Goal: Task Accomplishment & Management: Manage account settings

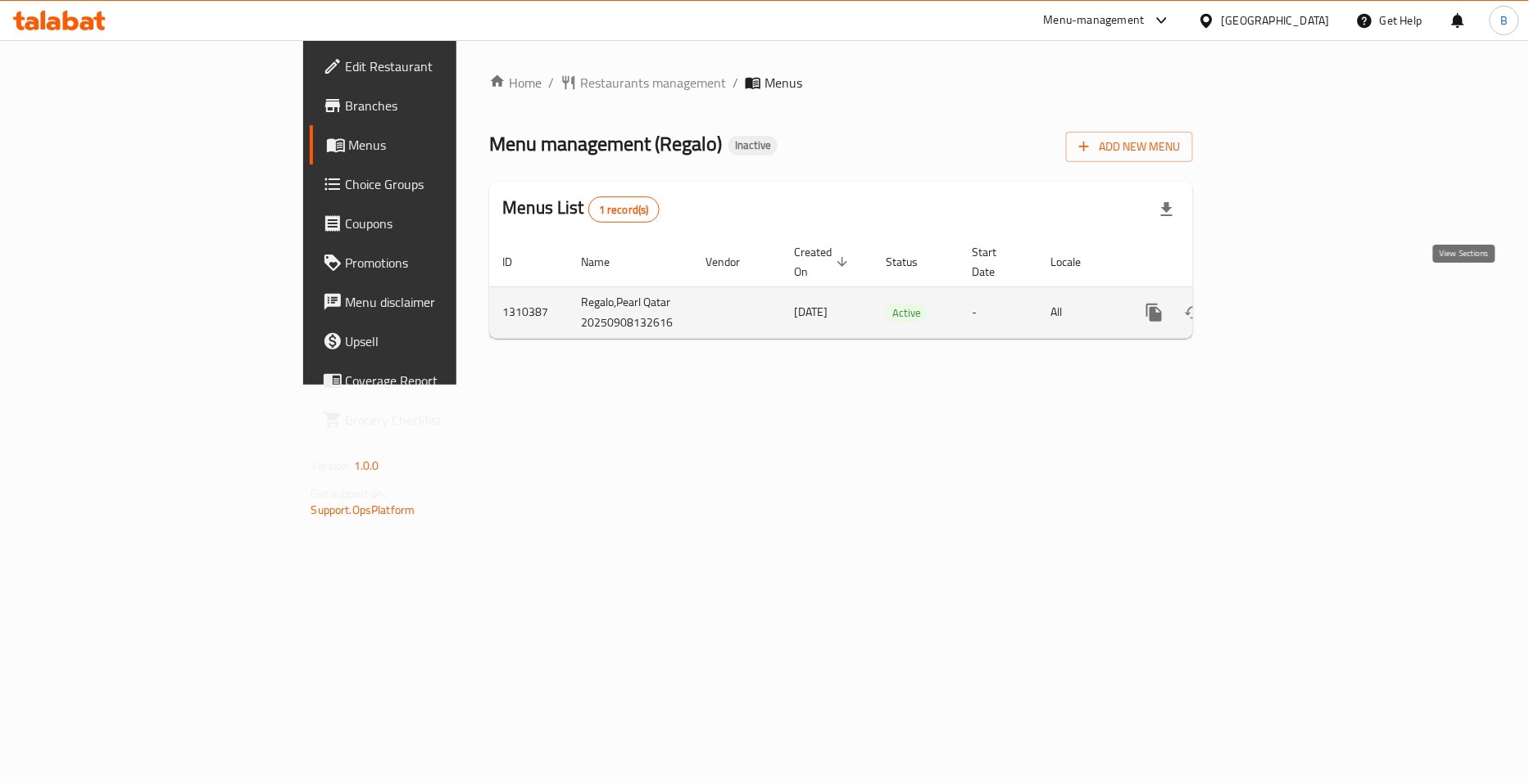
click at [1282, 303] on icon "enhanced table" at bounding box center [1272, 312] width 19 height 19
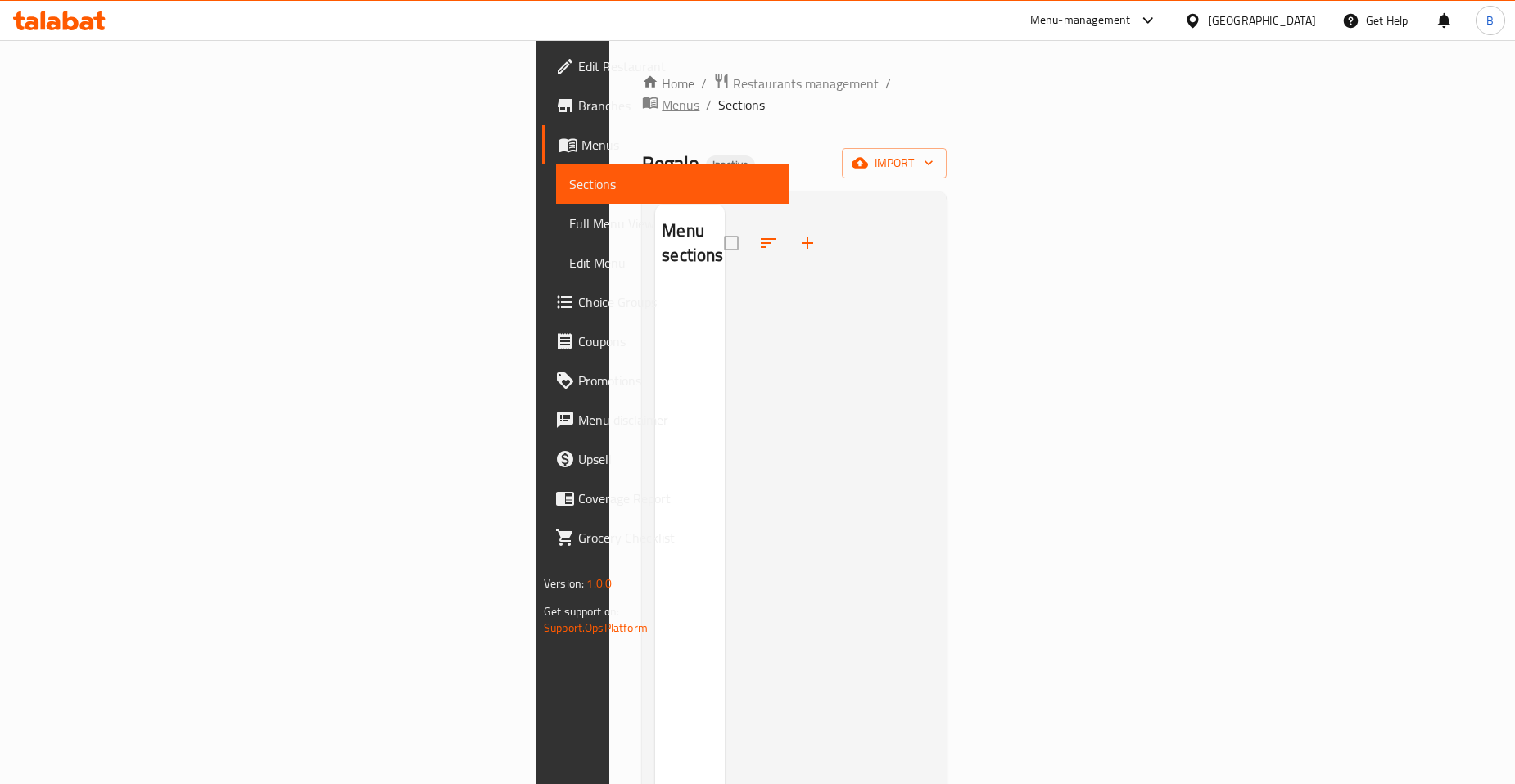
click at [661, 95] on span "Menus" at bounding box center [680, 104] width 38 height 19
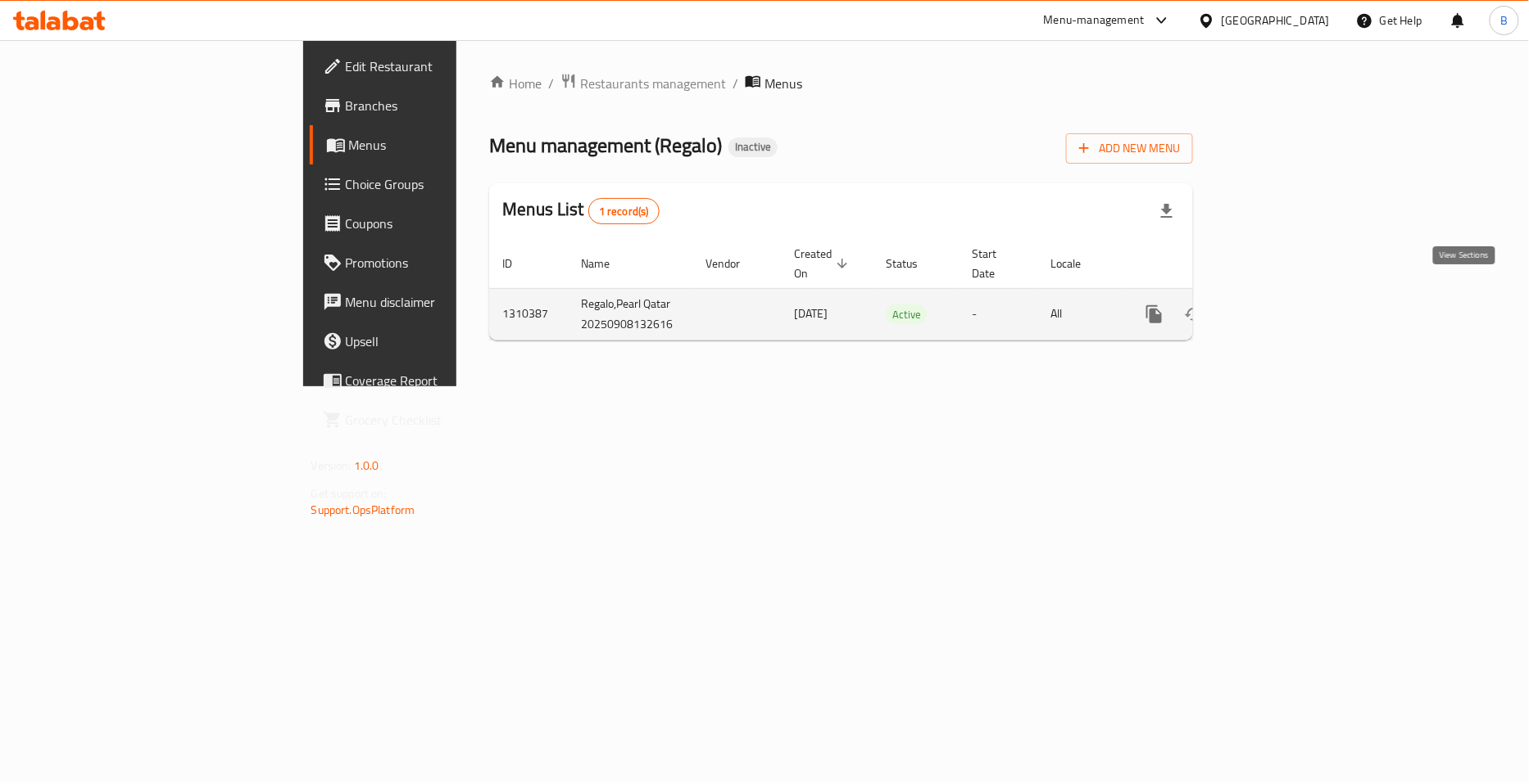
click at [1279, 307] on icon "enhanced table" at bounding box center [1272, 314] width 15 height 15
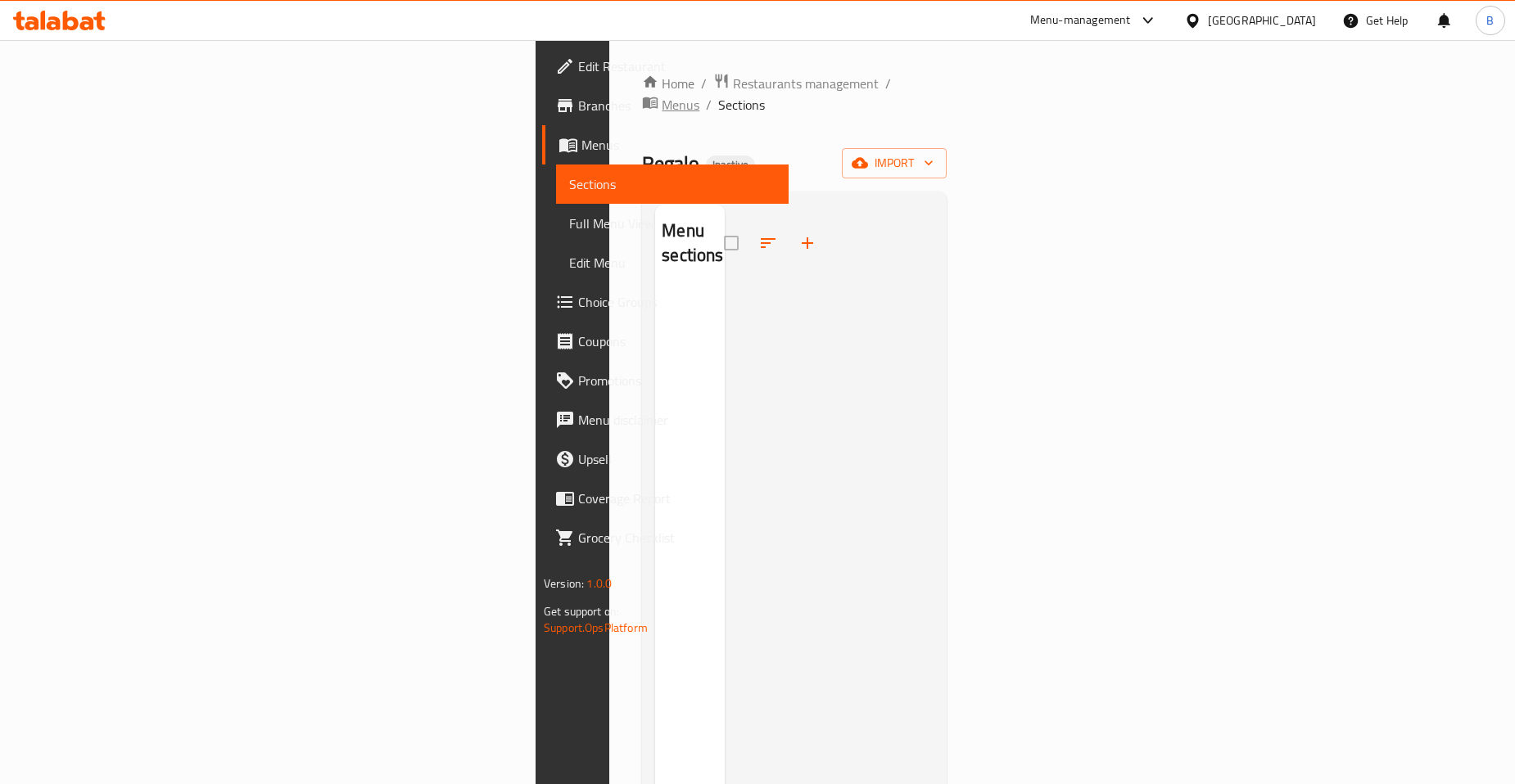
click at [661, 95] on span "Menus" at bounding box center [680, 104] width 38 height 19
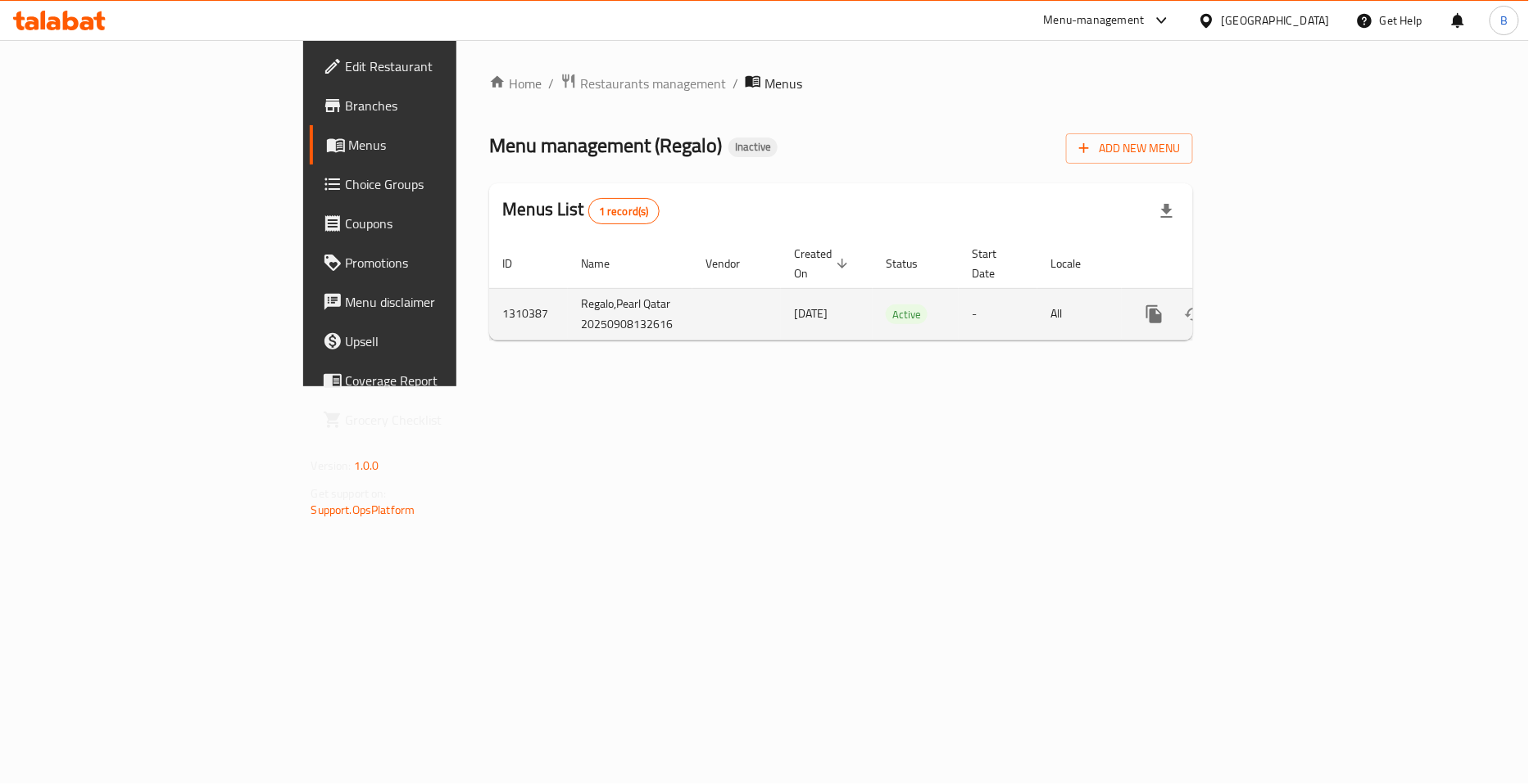
drag, startPoint x: 637, startPoint y: 292, endPoint x: 653, endPoint y: 292, distance: 16.0
click at [780, 292] on td "08/09/2025" at bounding box center [826, 313] width 92 height 51
click at [1239, 307] on icon "enhanced table" at bounding box center [1233, 314] width 12 height 15
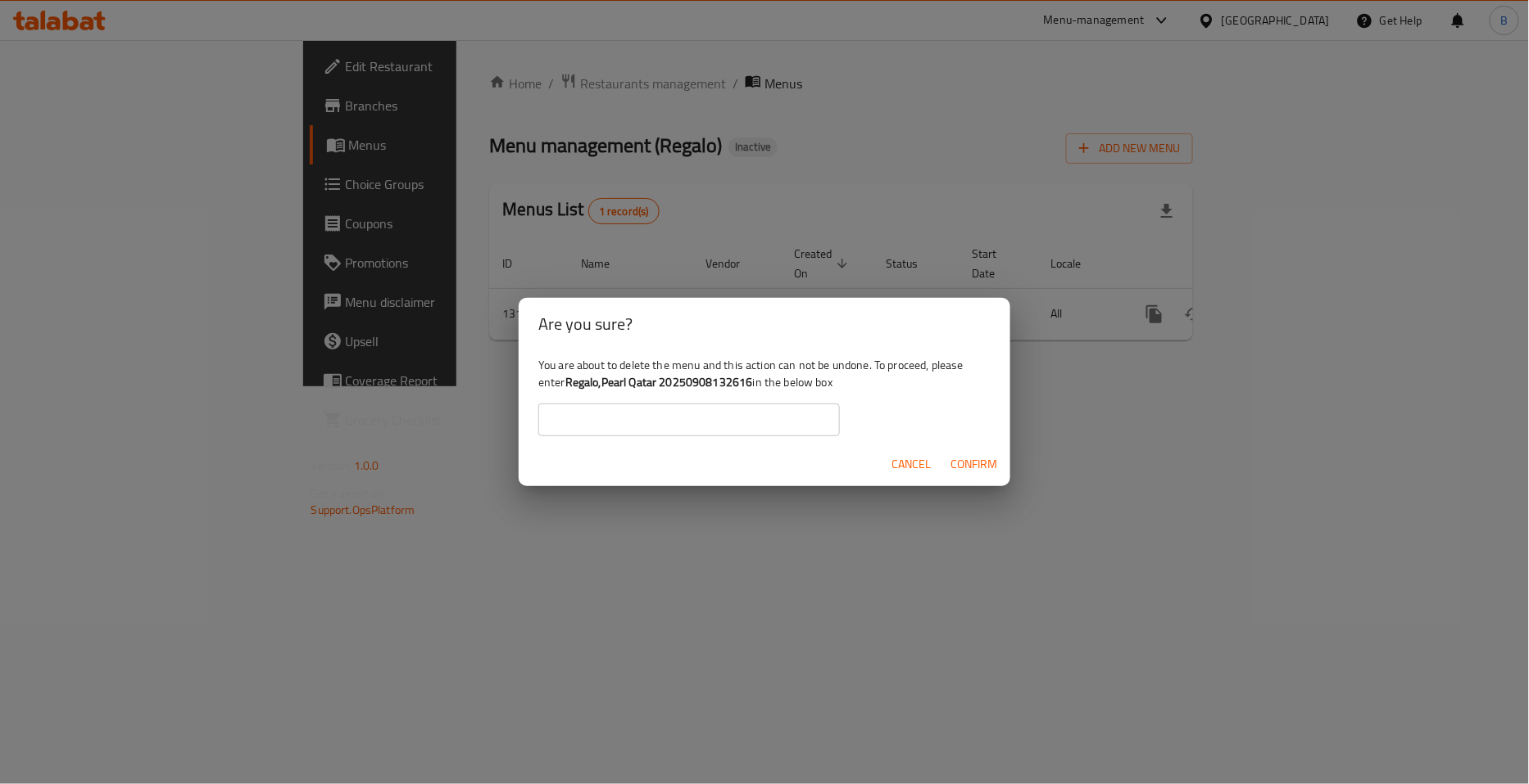
click at [906, 457] on span "Cancel" at bounding box center [911, 464] width 40 height 20
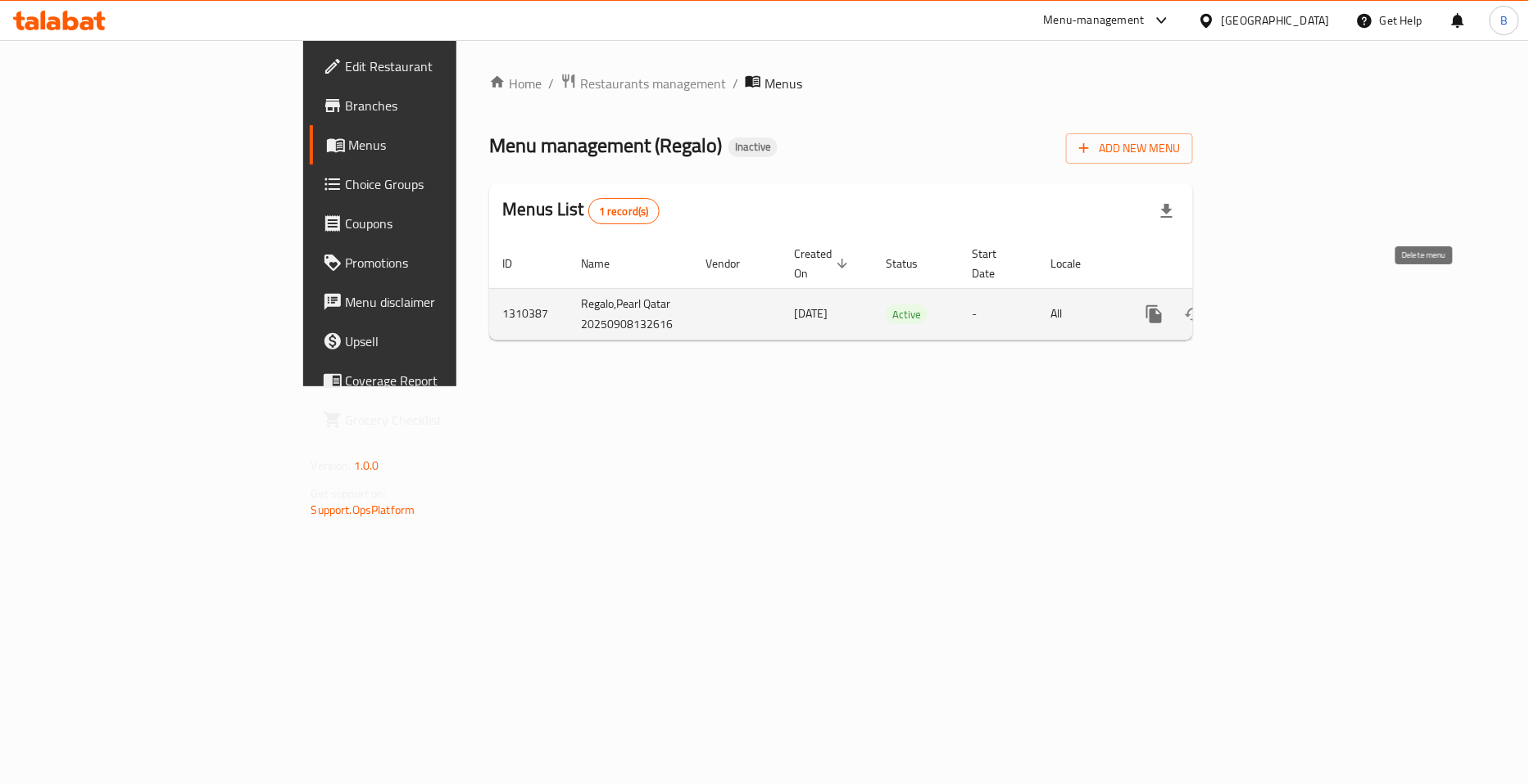
click at [1243, 305] on icon "enhanced table" at bounding box center [1233, 314] width 19 height 19
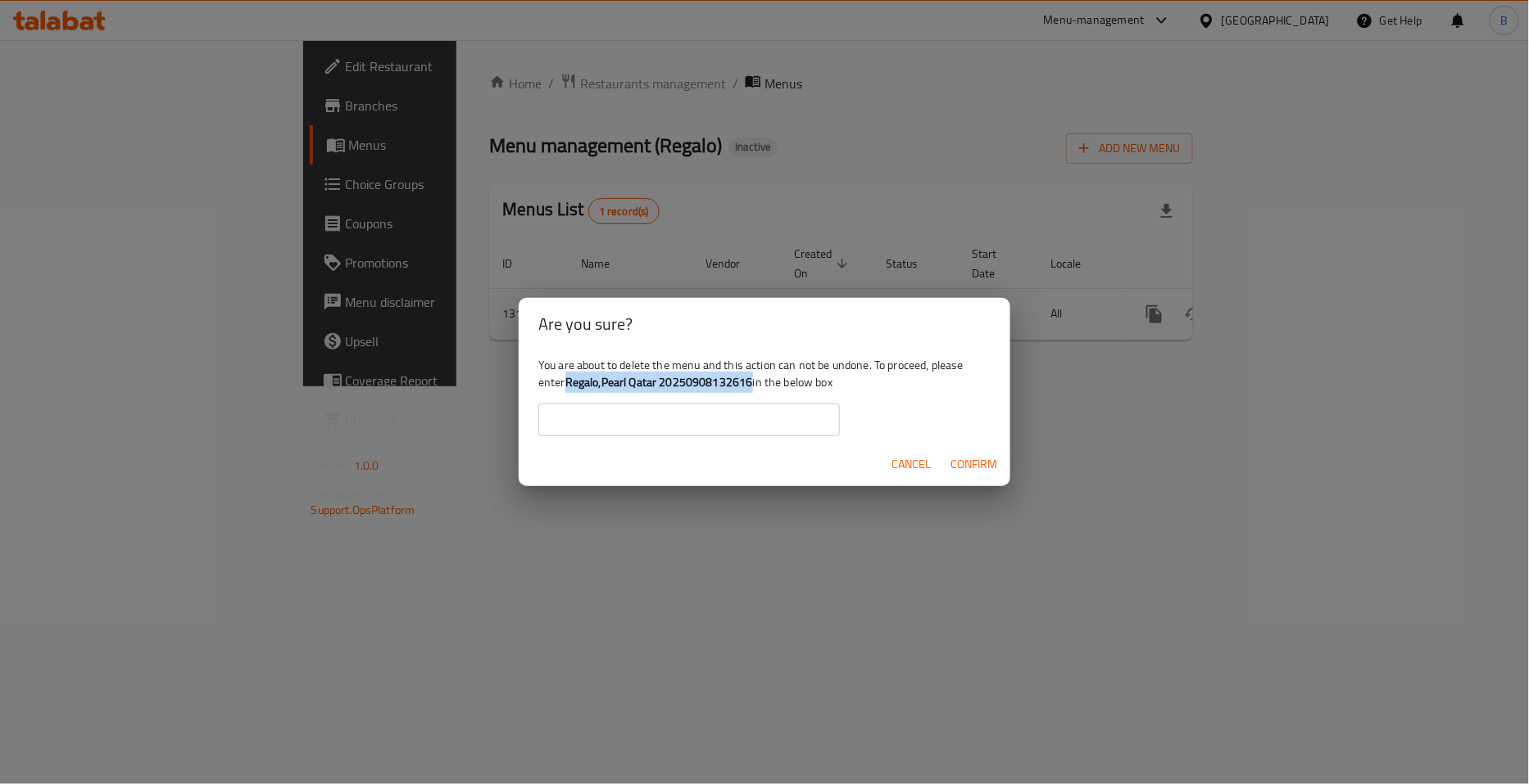
drag, startPoint x: 572, startPoint y: 383, endPoint x: 752, endPoint y: 388, distance: 180.1
click at [752, 388] on b "Regalo,Pearl Qatar 20250908132616" at bounding box center [659, 383] width 188 height 21
copy b "Regalo,Pearl Qatar 20250908132616"
drag, startPoint x: 686, startPoint y: 418, endPoint x: 703, endPoint y: 423, distance: 17.7
click at [686, 418] on input "text" at bounding box center [690, 421] width 302 height 33
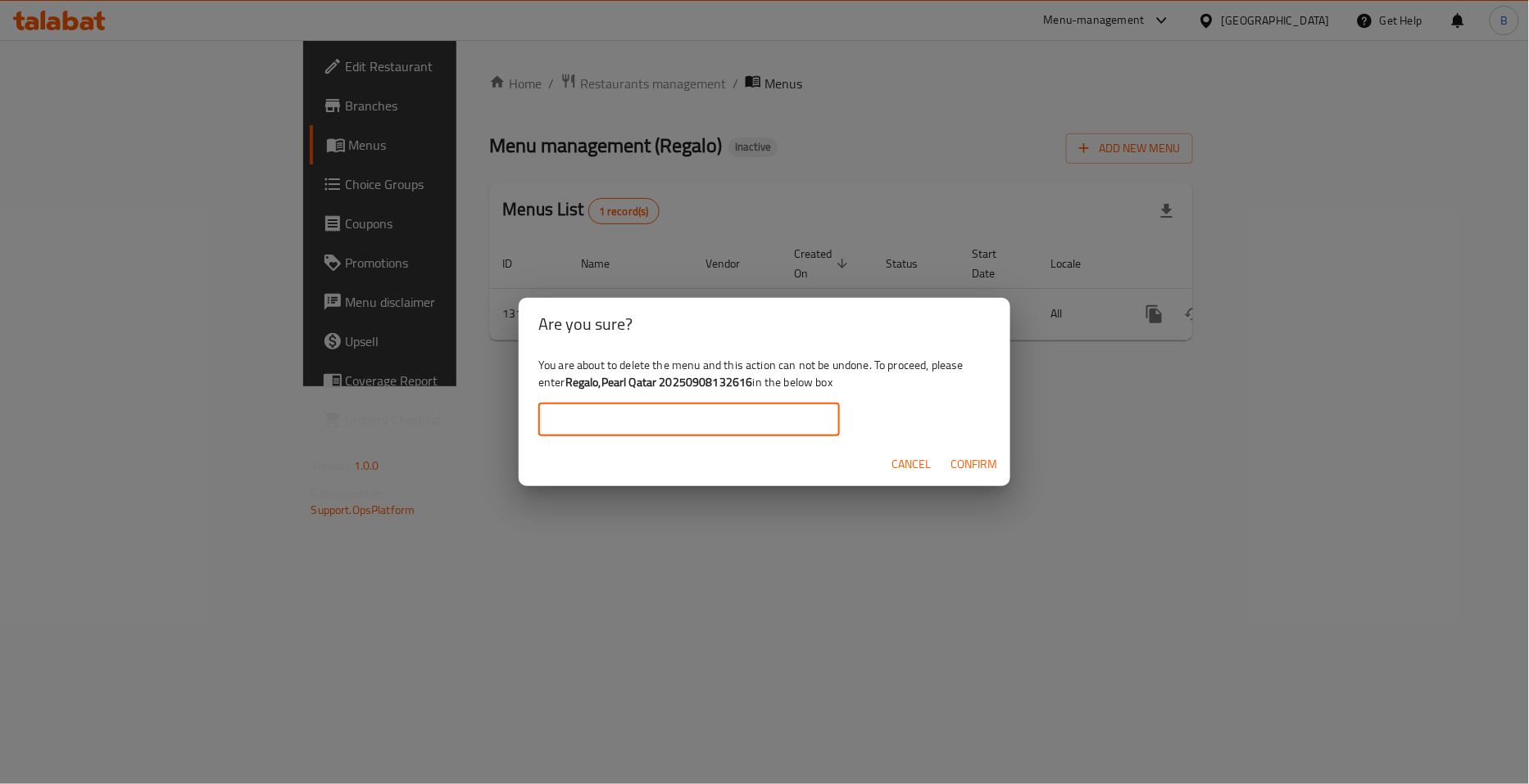
paste input "Regalo,Pearl Qatar 20250908132616"
type input "Regalo,Pearl Qatar 20250908132616"
click at [968, 460] on span "Confirm" at bounding box center [974, 464] width 46 height 20
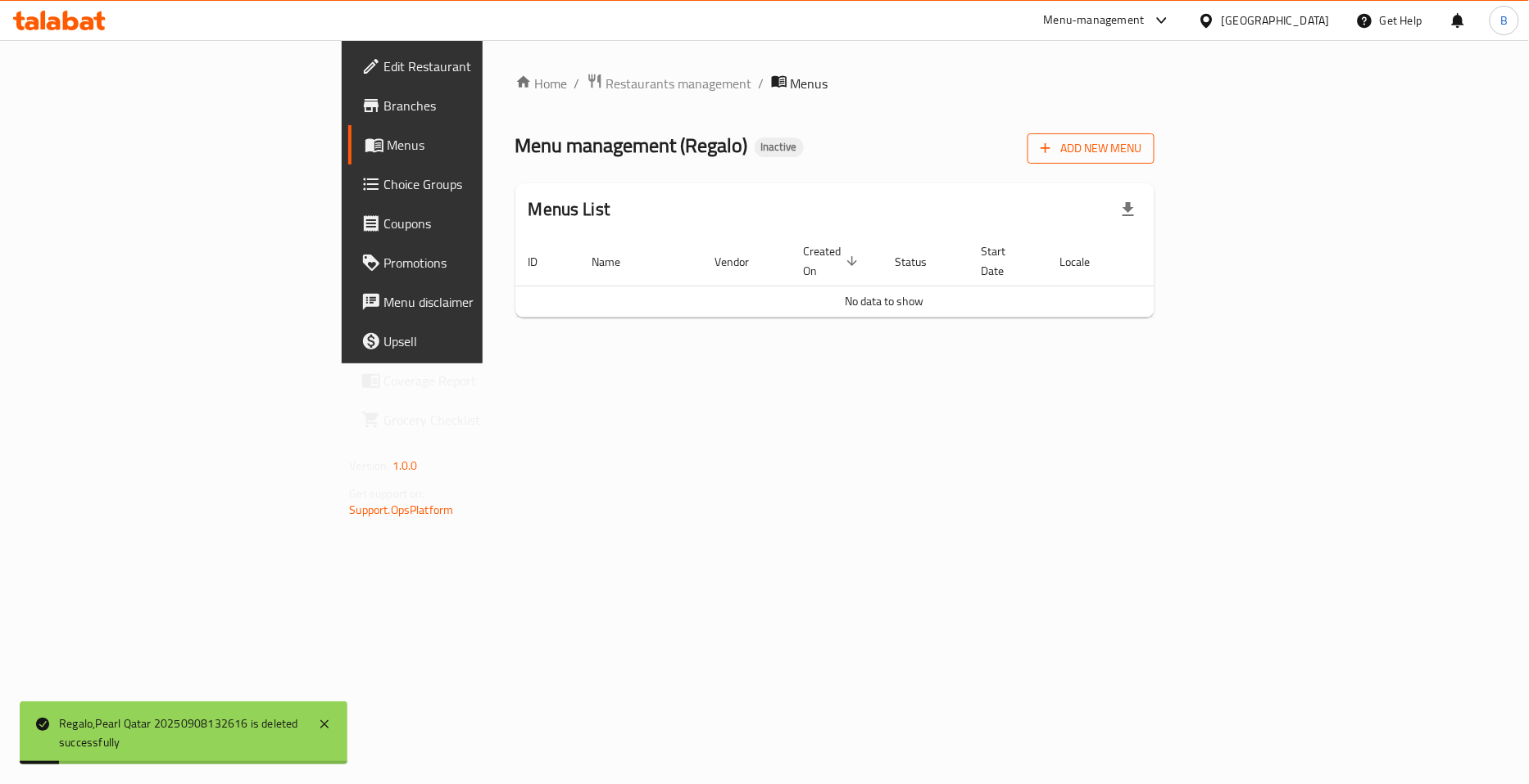
click at [1053, 146] on icon "button" at bounding box center [1044, 148] width 16 height 16
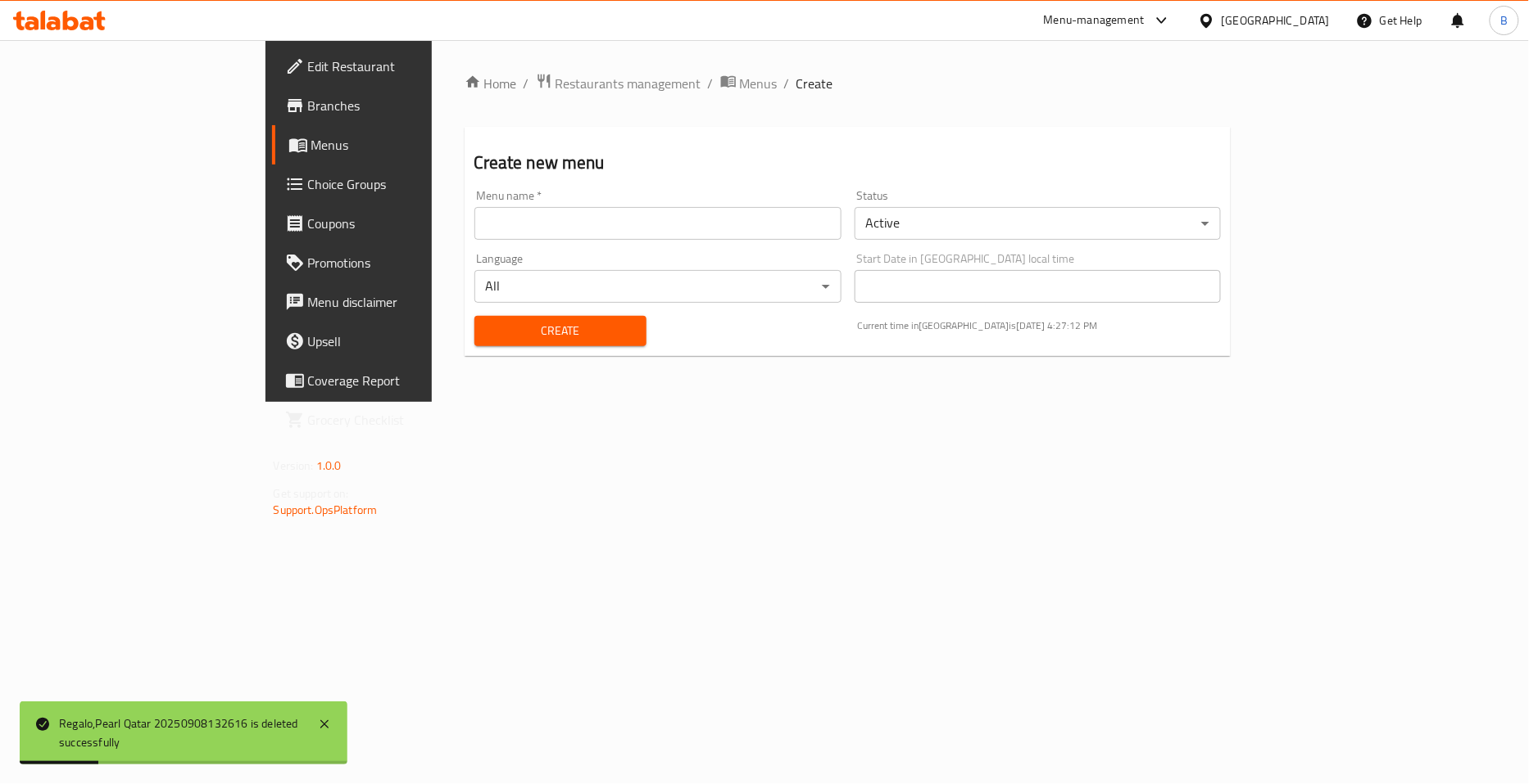
click at [474, 221] on input "text" at bounding box center [657, 223] width 367 height 33
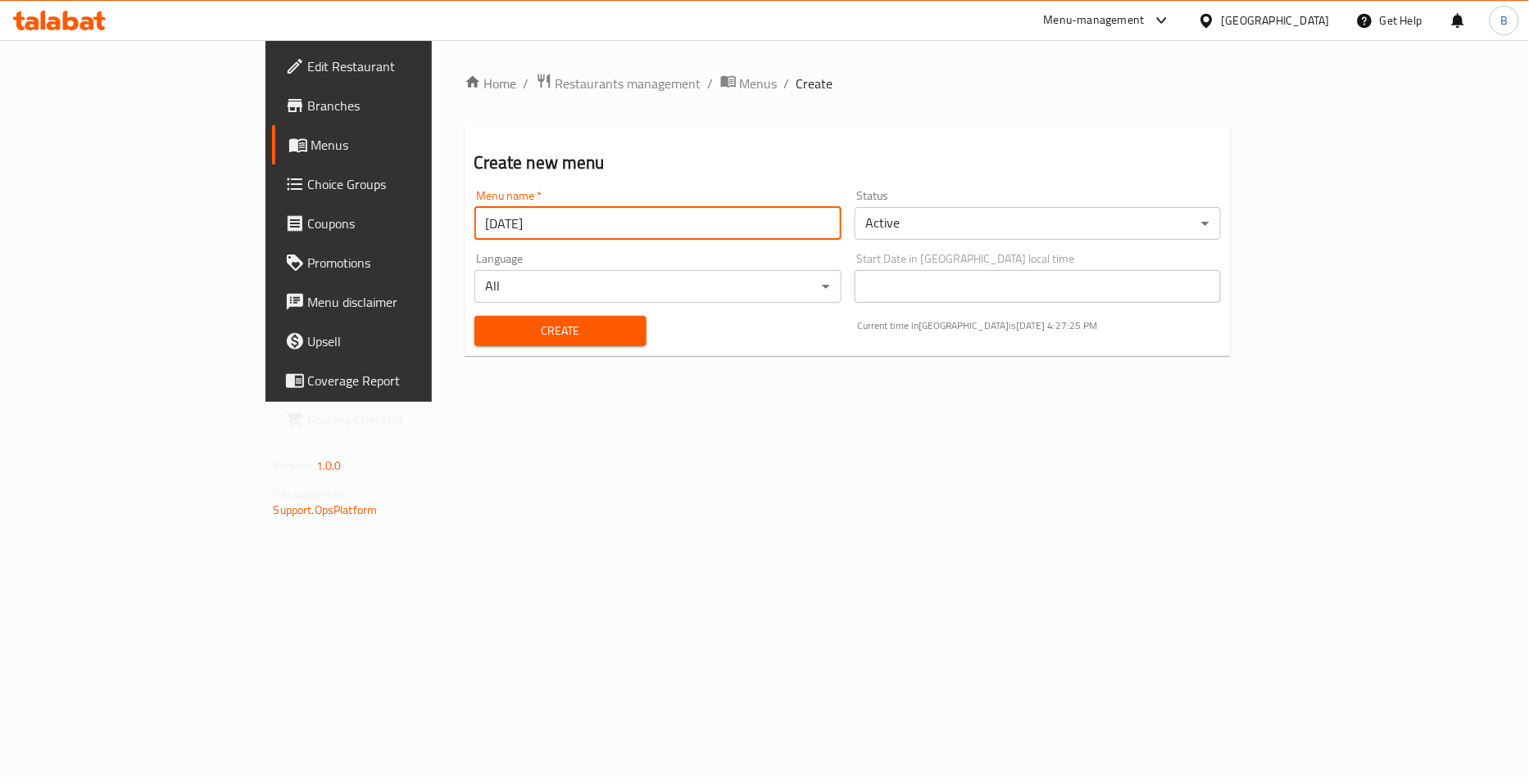
type input "09/09/2025"
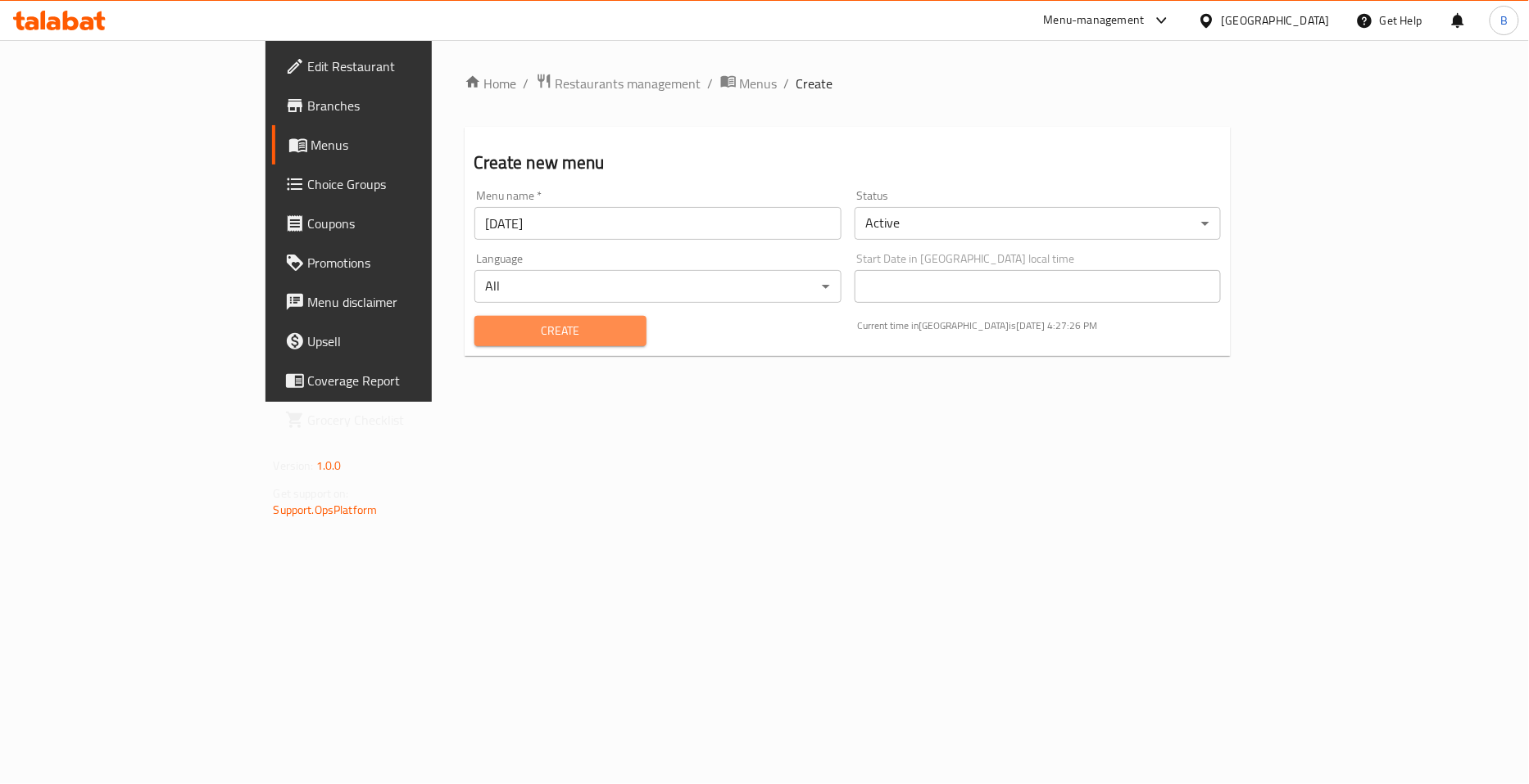
click at [487, 323] on span "Create" at bounding box center [560, 331] width 146 height 20
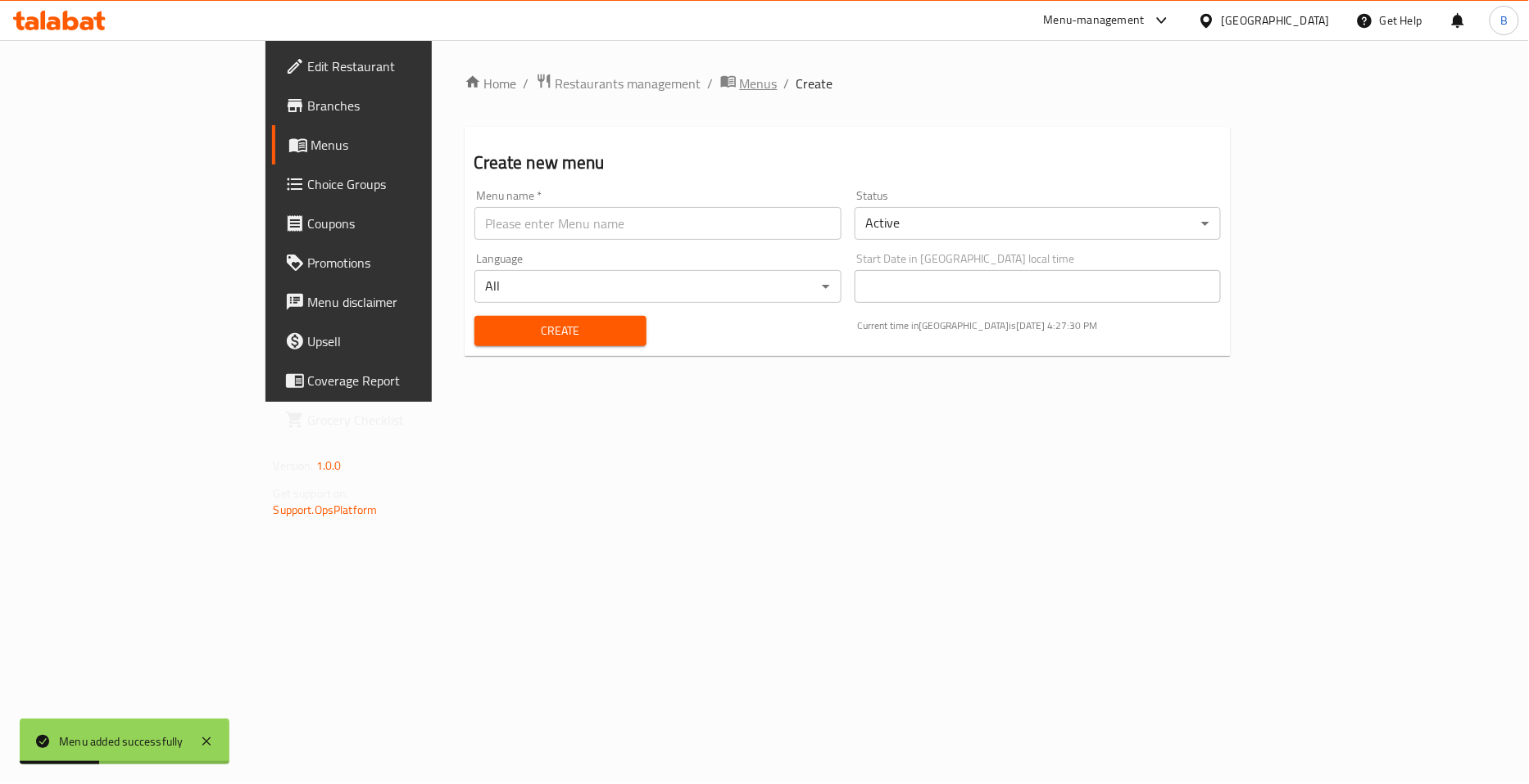
click at [740, 76] on span "Menus" at bounding box center [758, 83] width 38 height 19
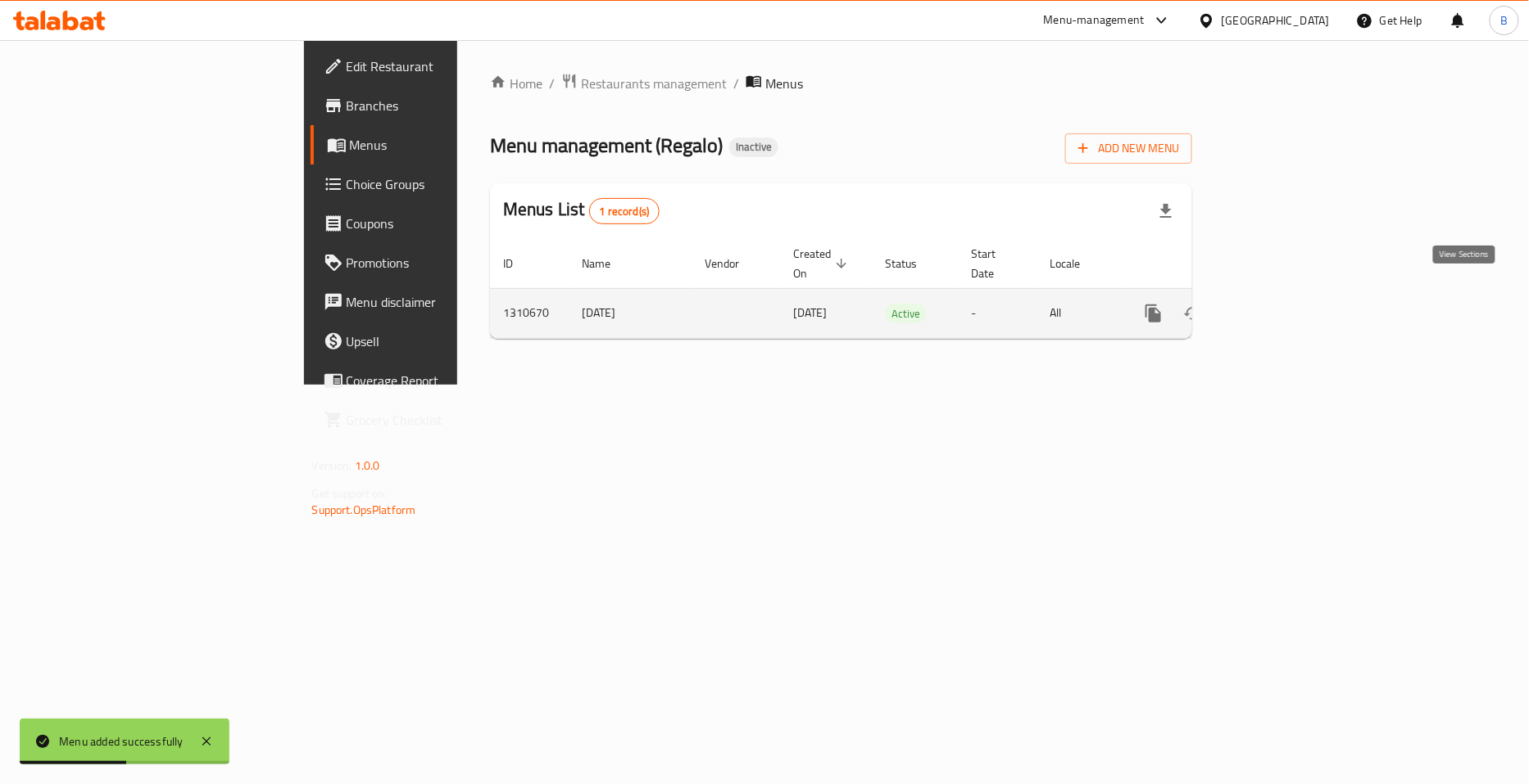
click at [1281, 304] on icon "enhanced table" at bounding box center [1271, 313] width 19 height 19
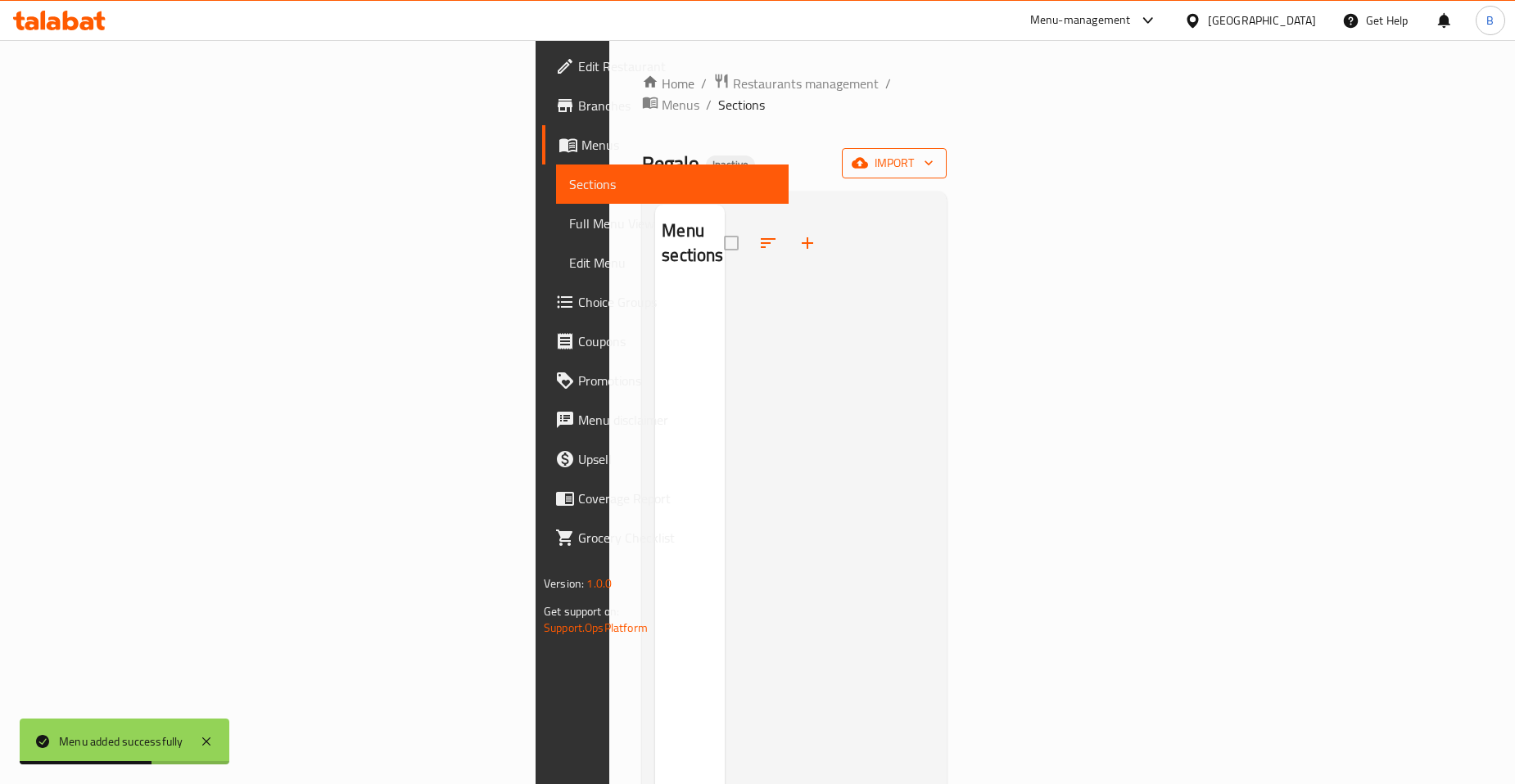
click at [934, 153] on span "import" at bounding box center [893, 162] width 78 height 20
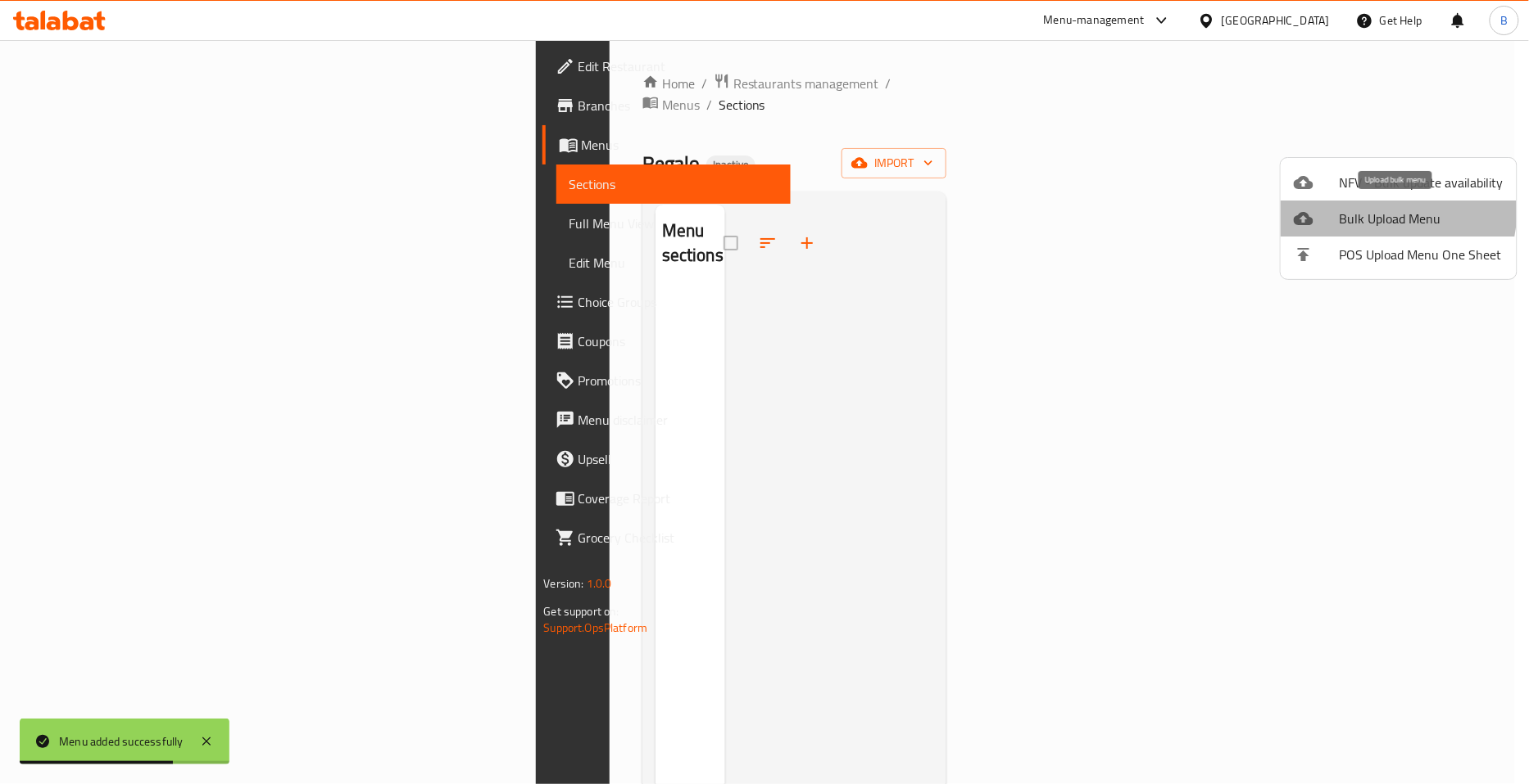
click at [1379, 211] on span "Bulk Upload Menu" at bounding box center [1421, 218] width 163 height 19
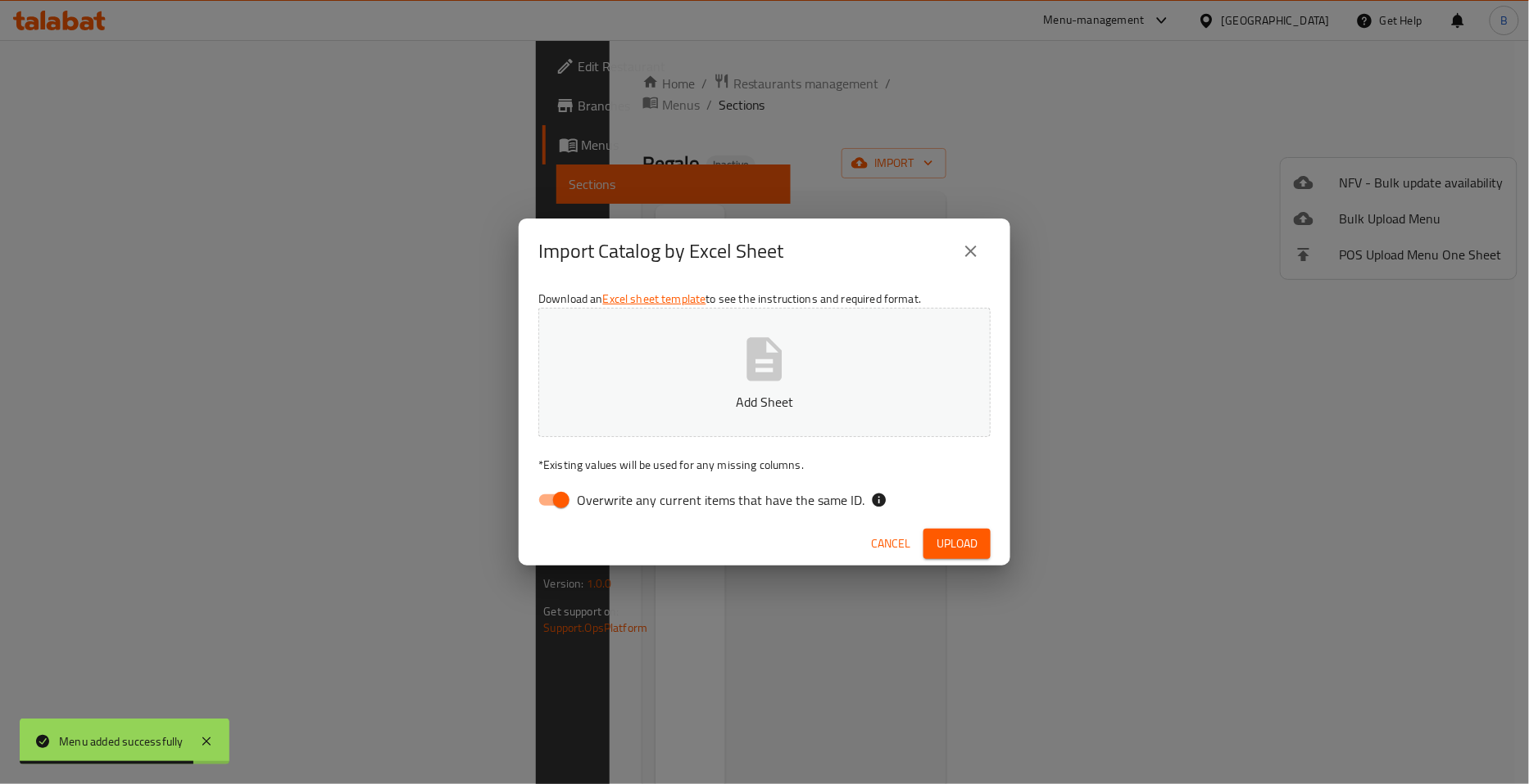
click at [574, 509] on input "Overwrite any current items that have the same ID." at bounding box center [561, 500] width 94 height 31
checkbox input "false"
click at [750, 382] on icon "button" at bounding box center [764, 360] width 52 height 52
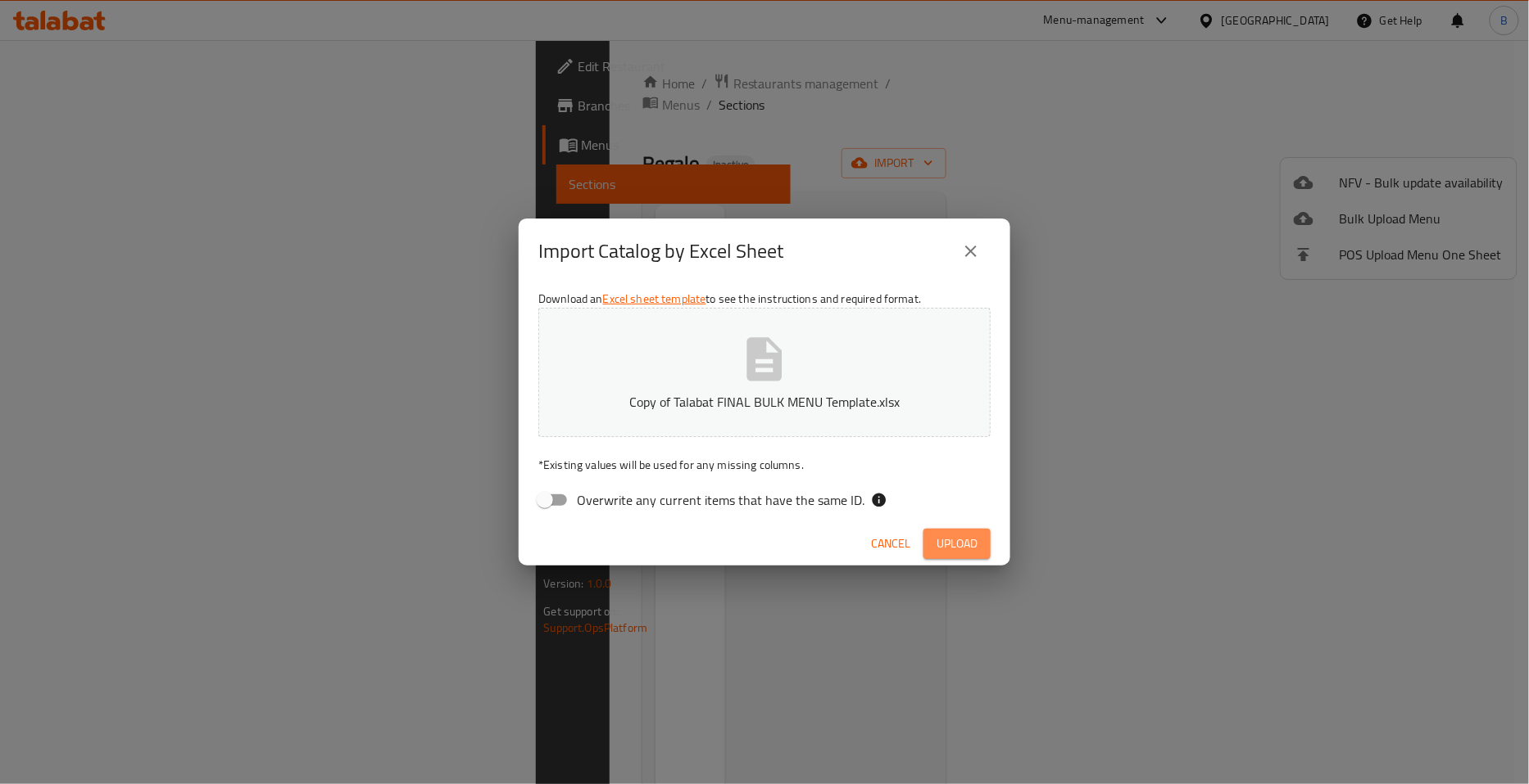
click at [940, 546] on span "Upload" at bounding box center [956, 543] width 41 height 20
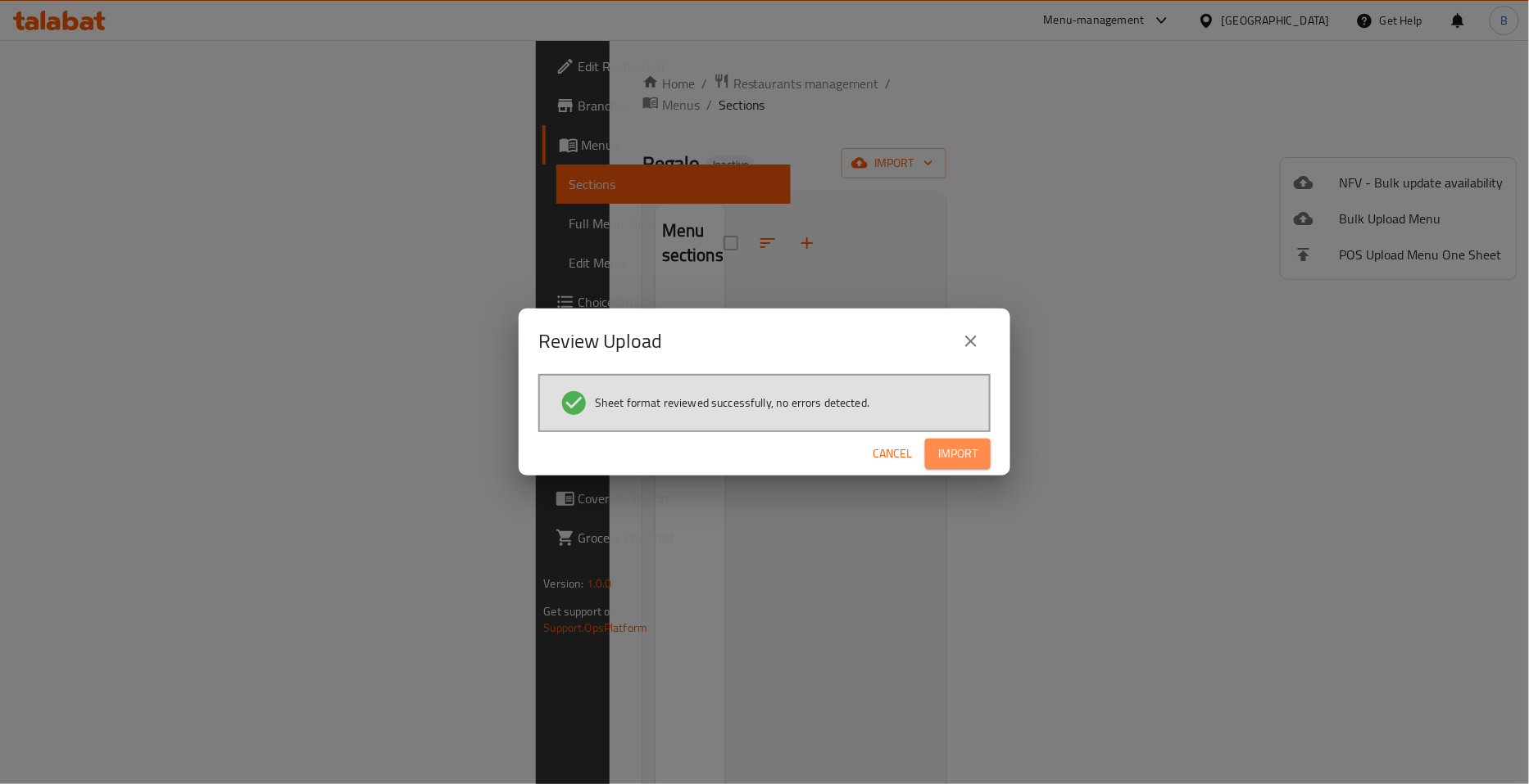
click at [978, 453] on button "Import" at bounding box center [957, 453] width 66 height 30
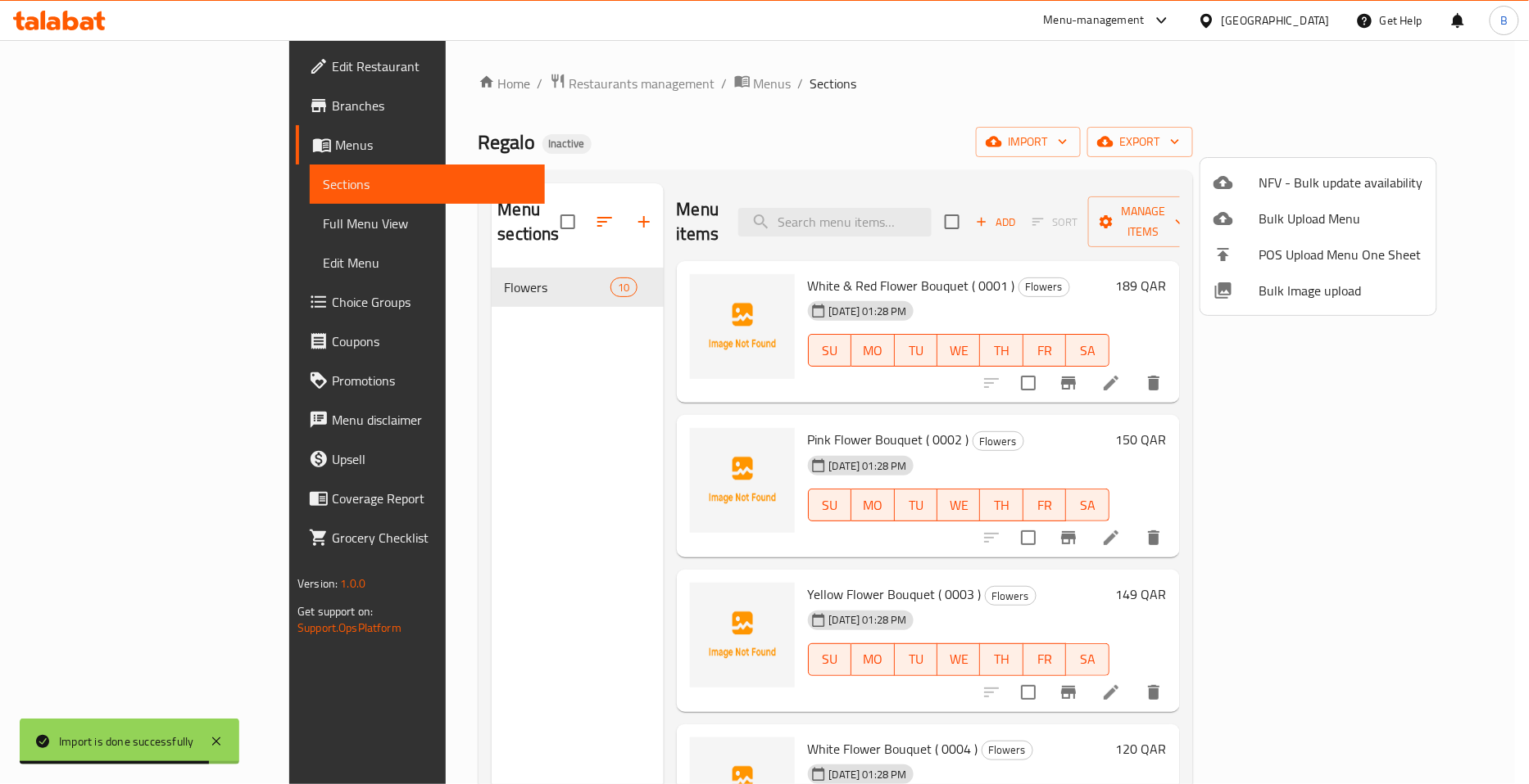
click at [463, 459] on div at bounding box center [764, 392] width 1529 height 784
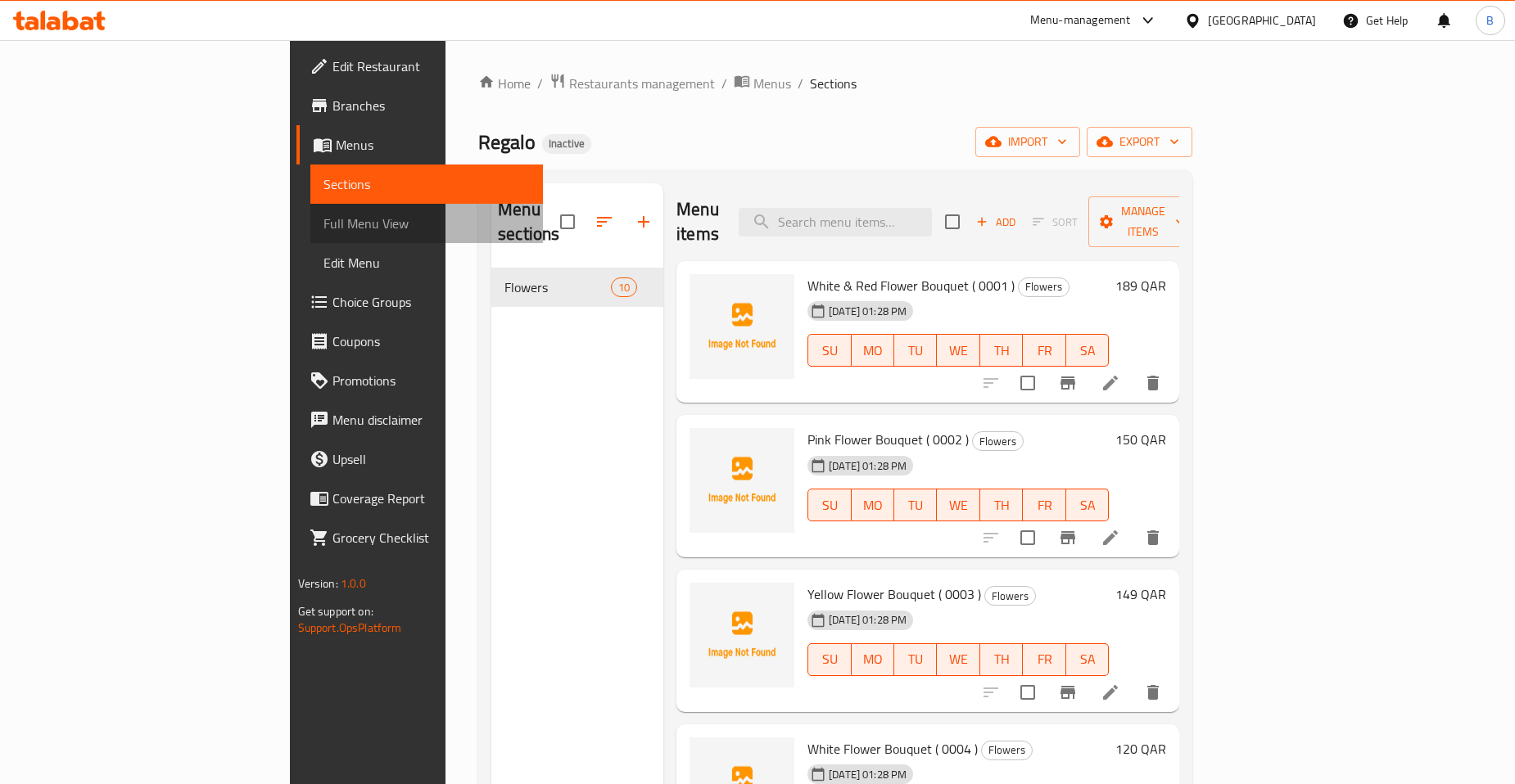
click at [324, 227] on span "Full Menu View" at bounding box center [426, 223] width 206 height 19
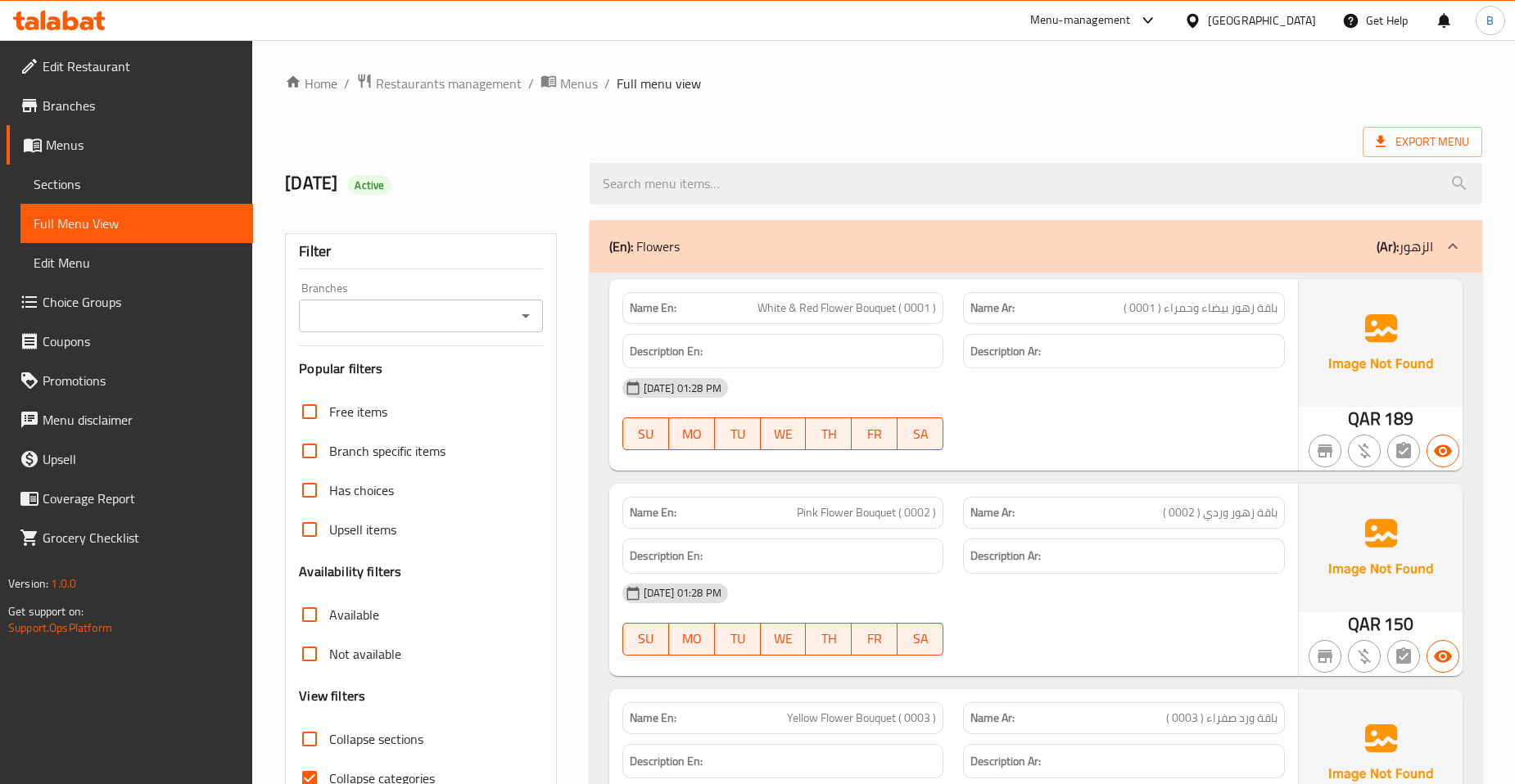
click at [514, 319] on div at bounding box center [525, 316] width 21 height 23
click at [525, 321] on icon "Open" at bounding box center [526, 316] width 19 height 19
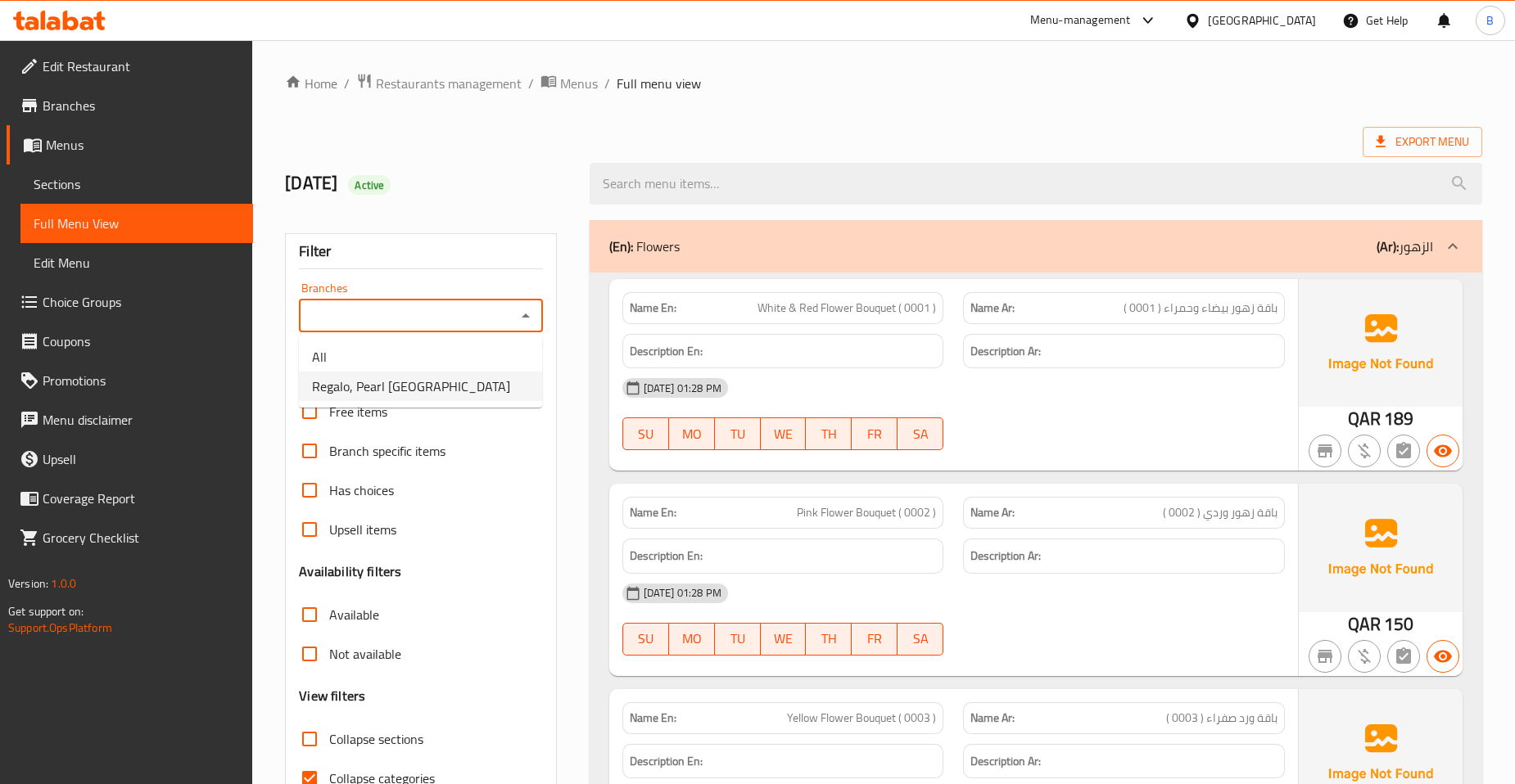
click at [484, 386] on li "Regalo, Pearl Qatar" at bounding box center [421, 387] width 244 height 29
type input "Regalo, Pearl Qatar"
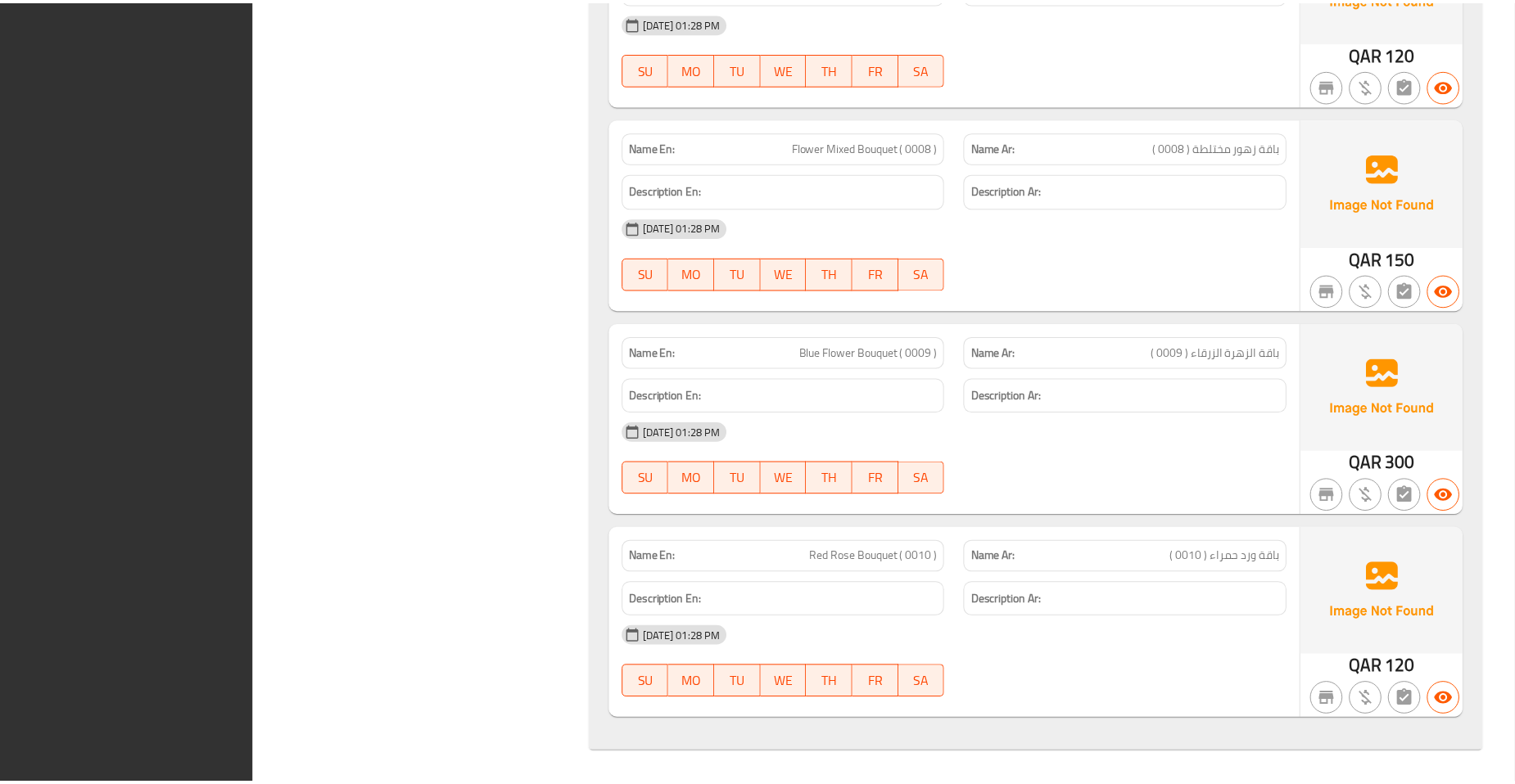
scroll to position [1597, 0]
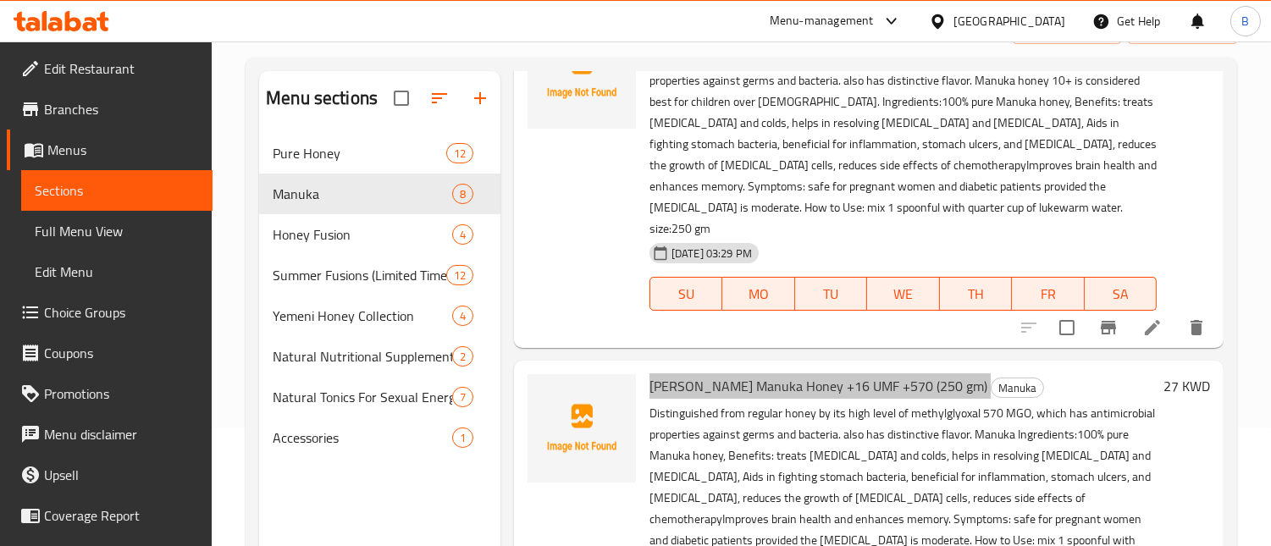
scroll to position [1070, 0]
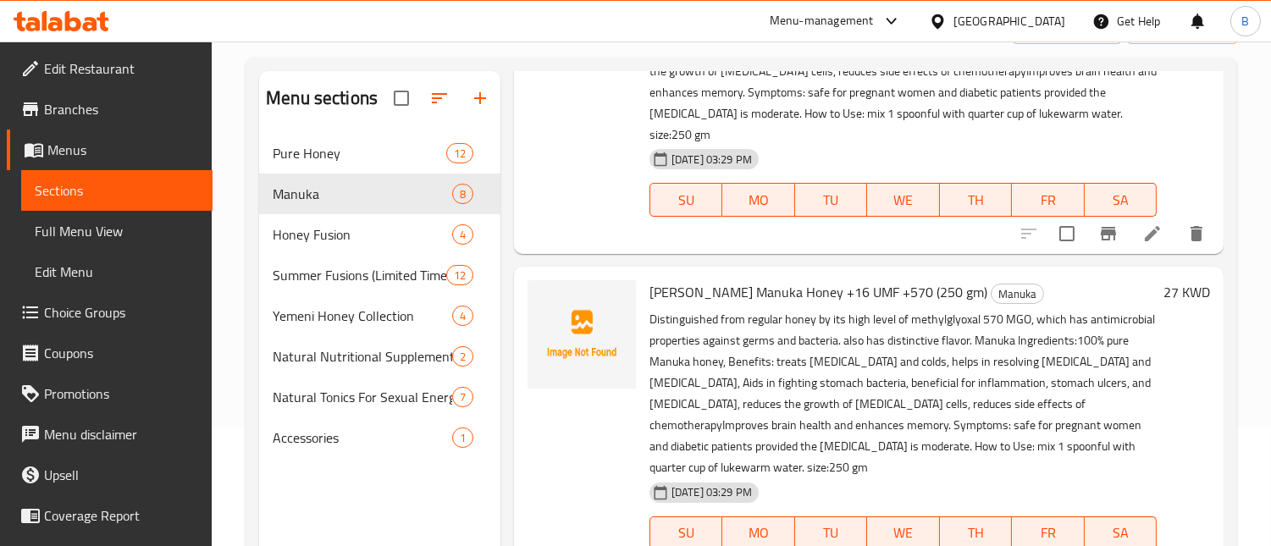
click at [745, 368] on p "Distinguished from regular honey by its high level of methylglyoxal 570 MGO, wh…" at bounding box center [903, 393] width 507 height 169
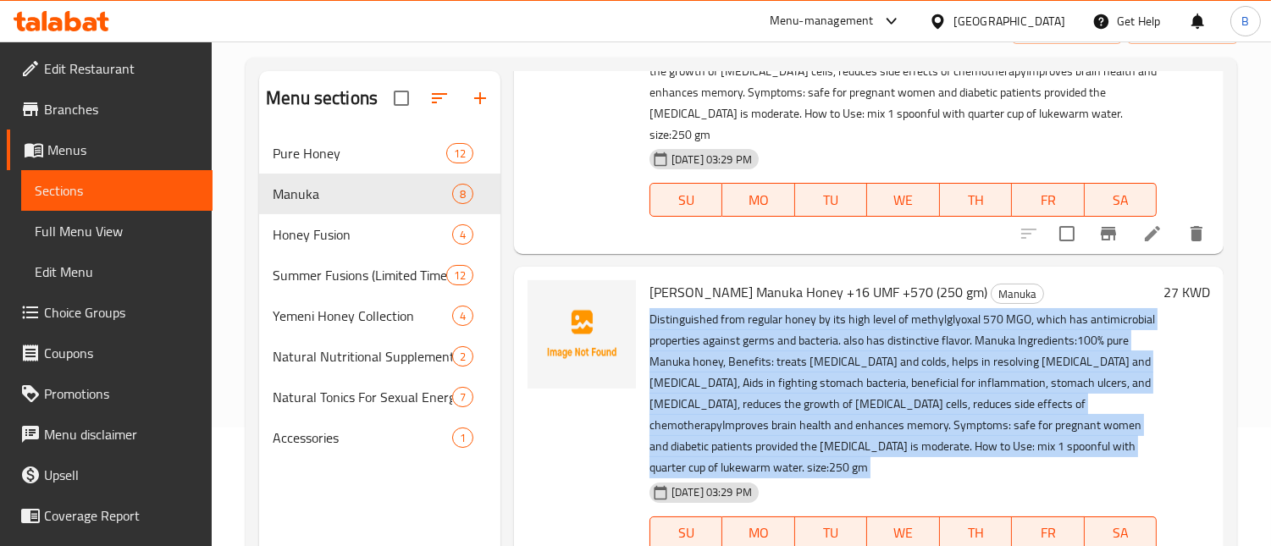
click at [745, 368] on p "Distinguished from regular honey by its high level of methylglyoxal 570 MGO, wh…" at bounding box center [903, 393] width 507 height 169
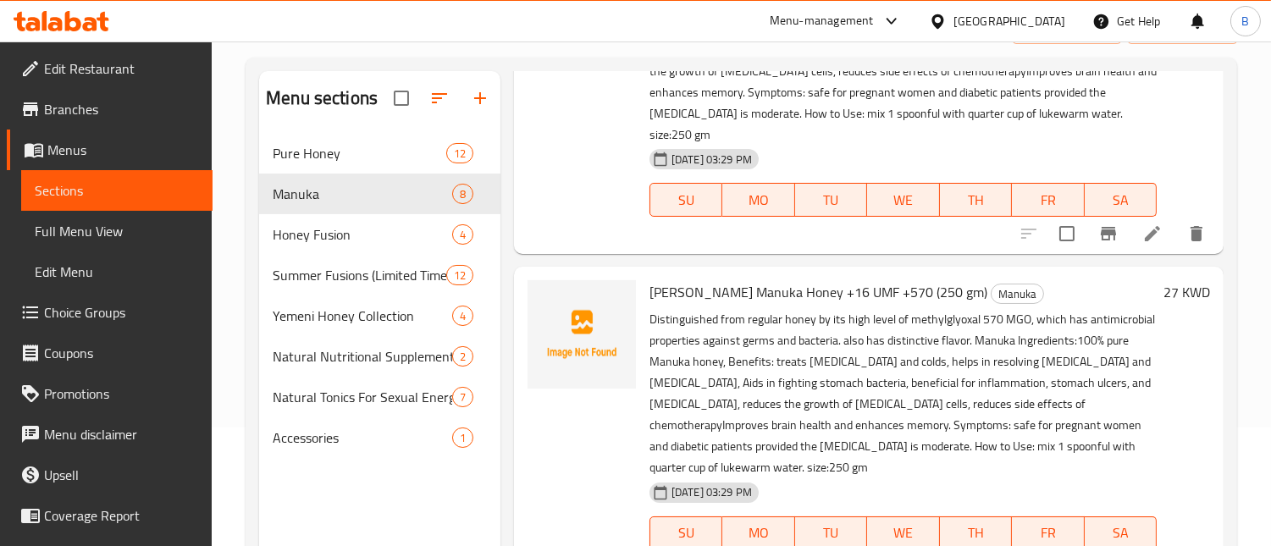
click at [563, 103] on div at bounding box center [582, 84] width 122 height 328
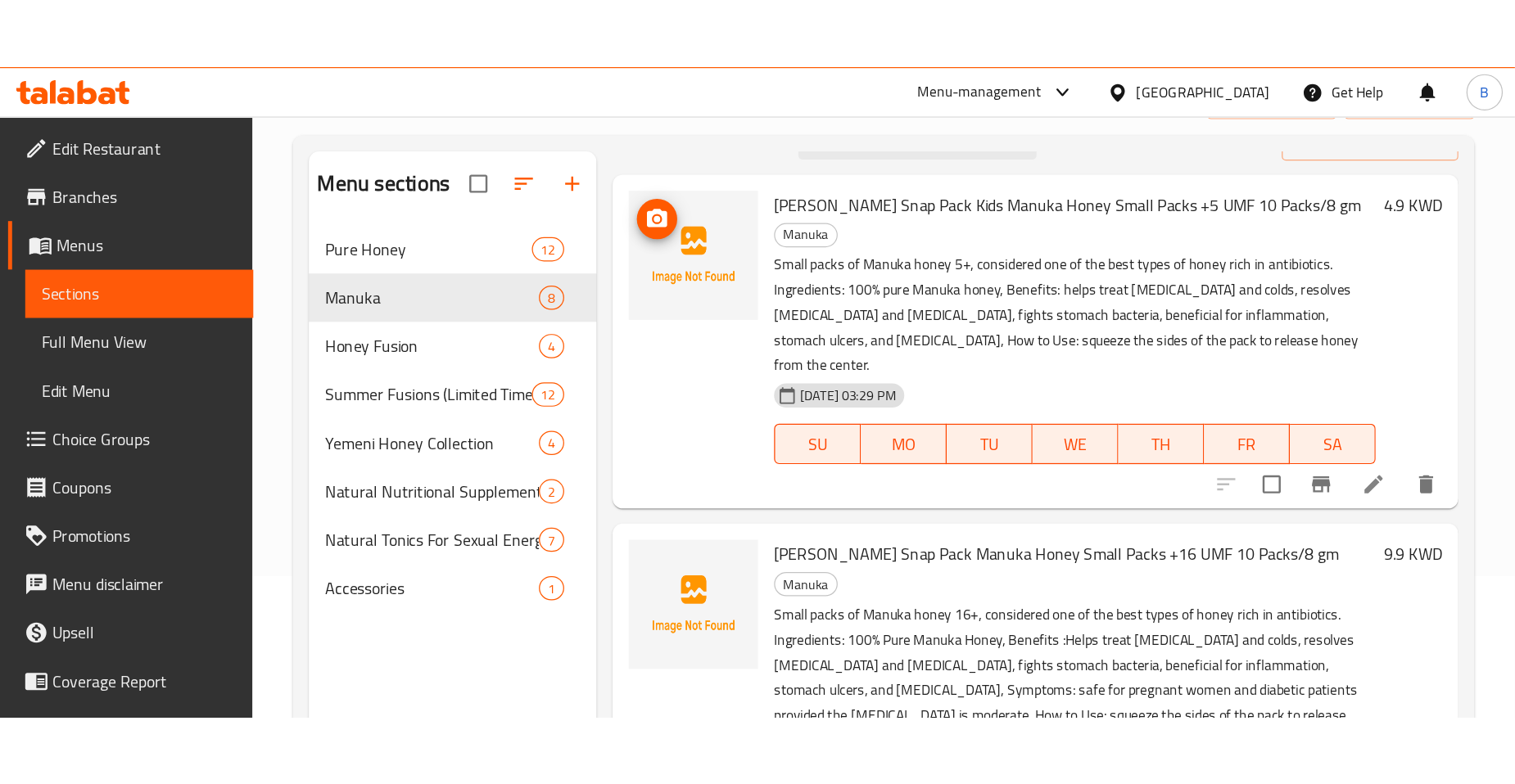
scroll to position [0, 0]
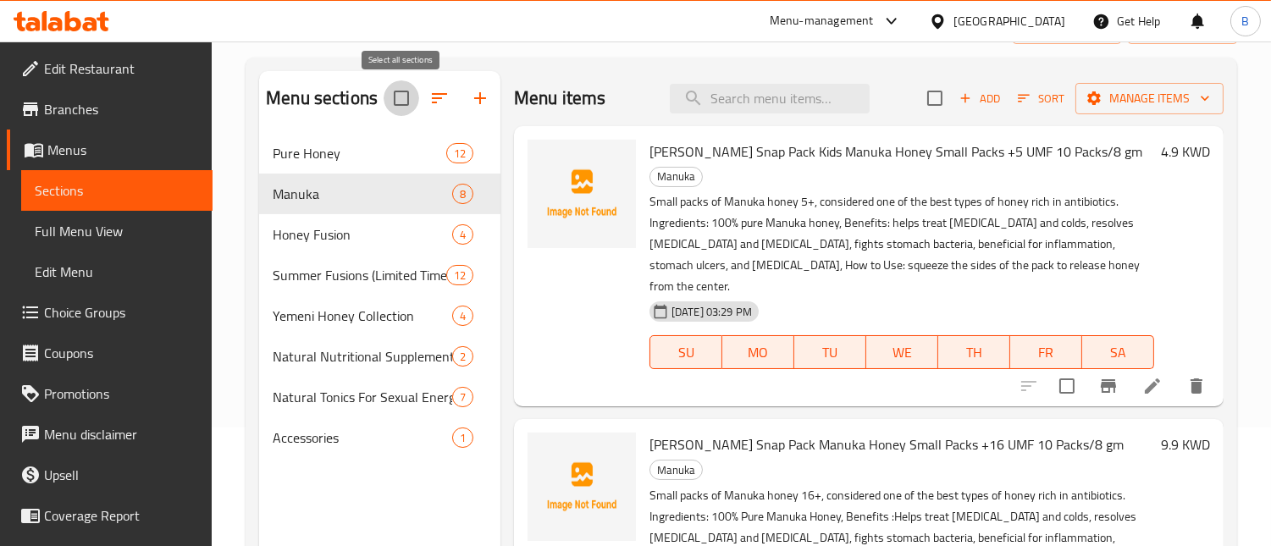
click at [399, 105] on input "checkbox" at bounding box center [402, 98] width 36 height 36
checkbox input "true"
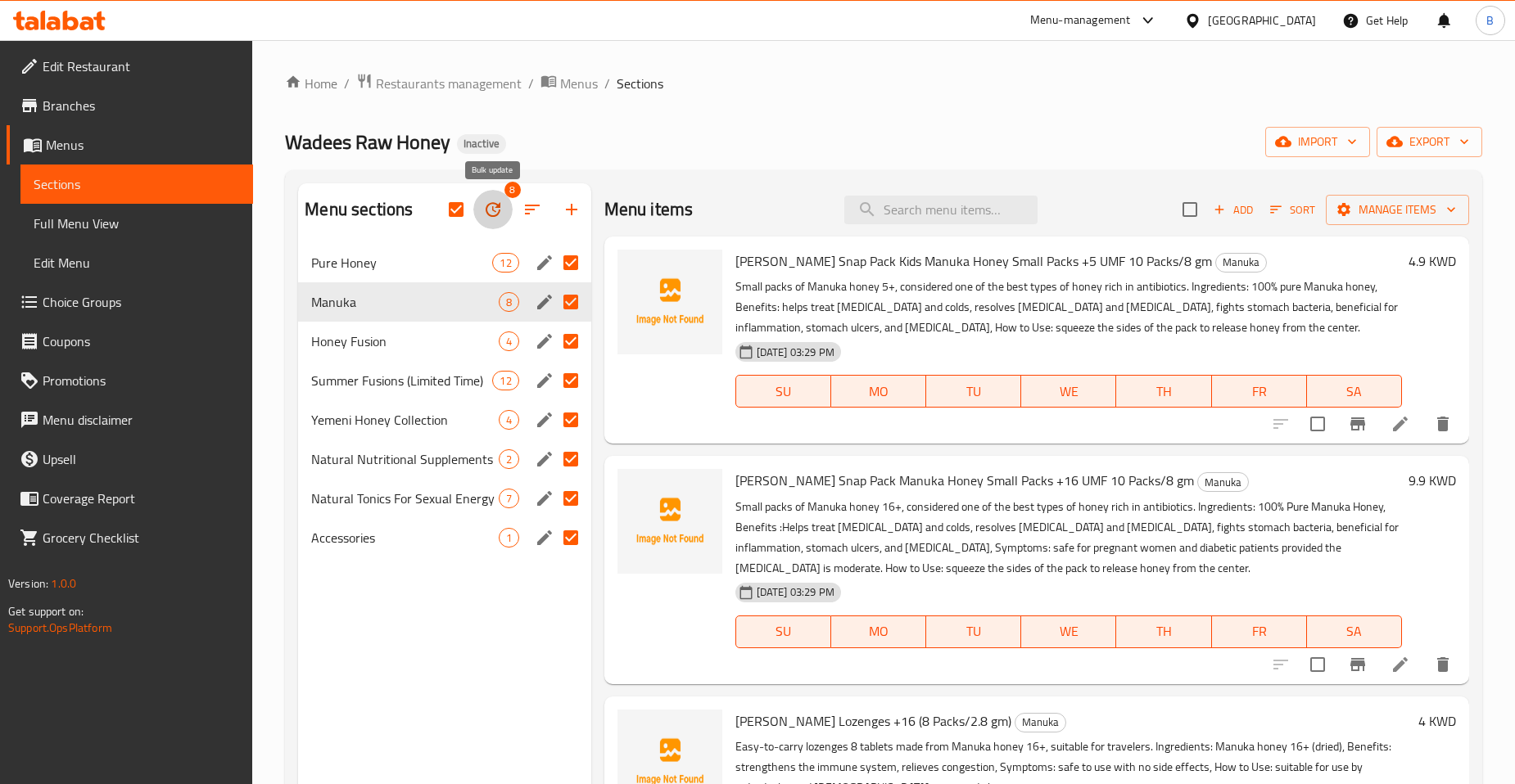
click at [501, 213] on icon "button" at bounding box center [493, 210] width 19 height 19
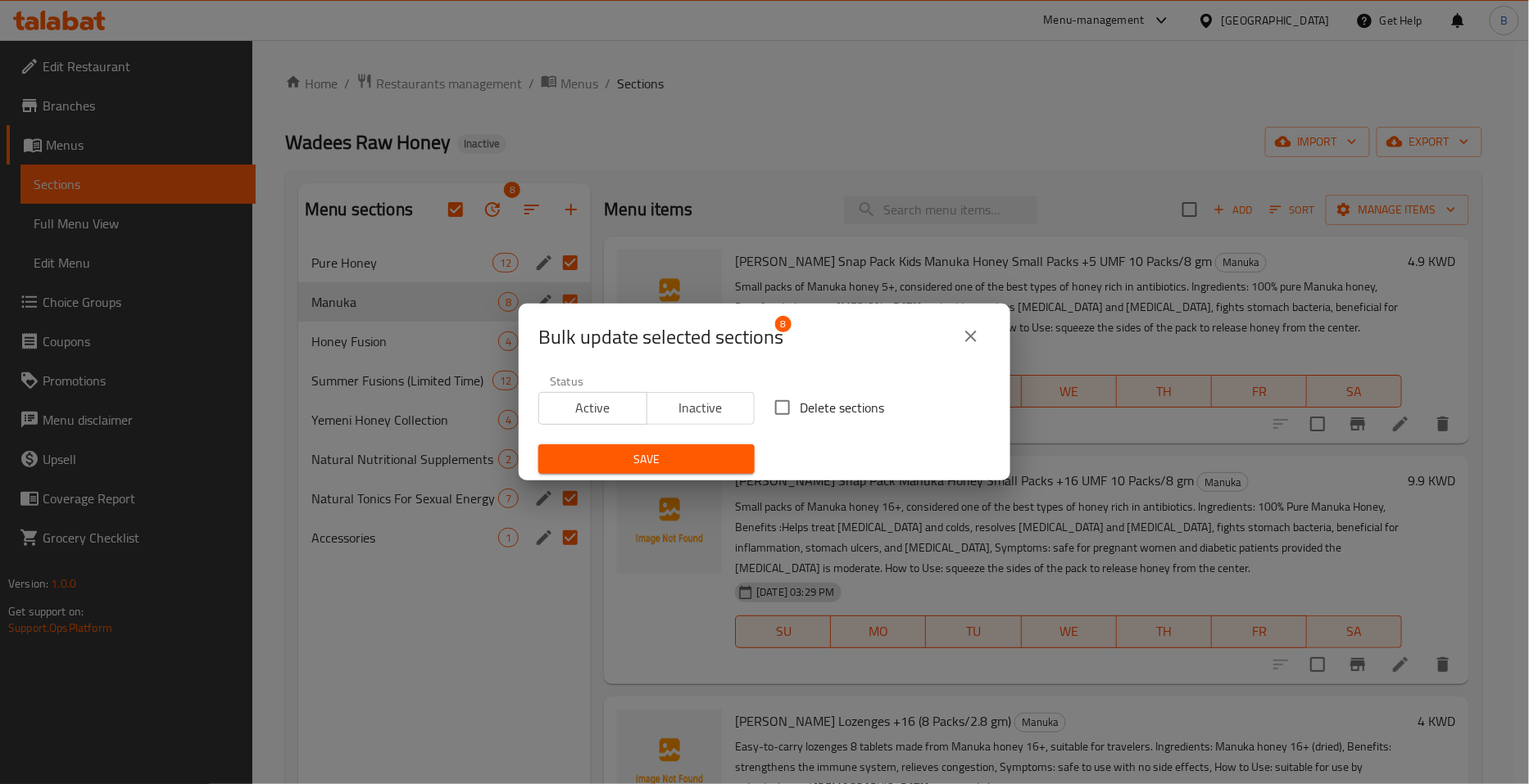
click at [773, 404] on input "Delete sections" at bounding box center [782, 408] width 35 height 35
checkbox input "true"
click at [677, 461] on span "Save" at bounding box center [646, 459] width 191 height 20
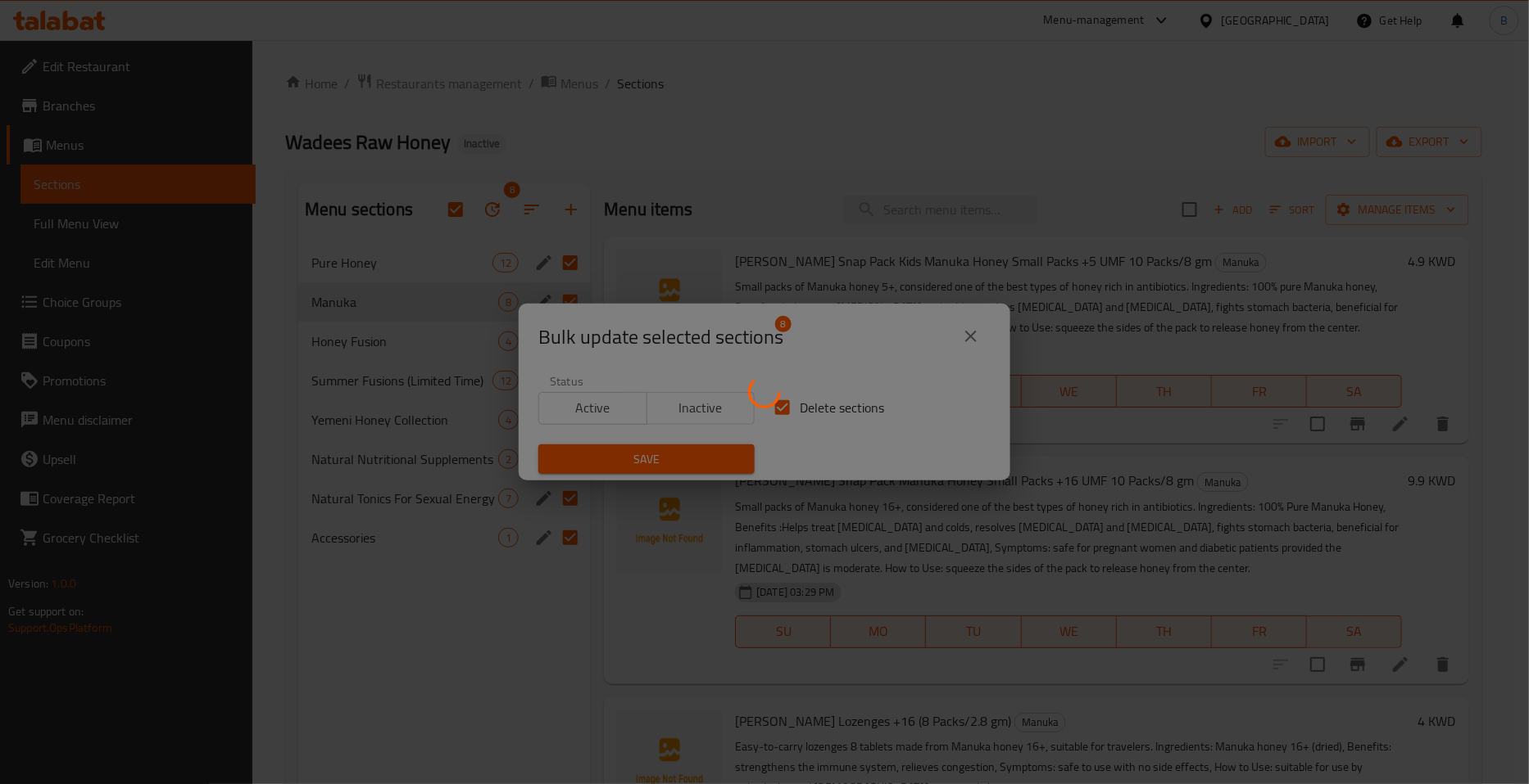
checkbox input "false"
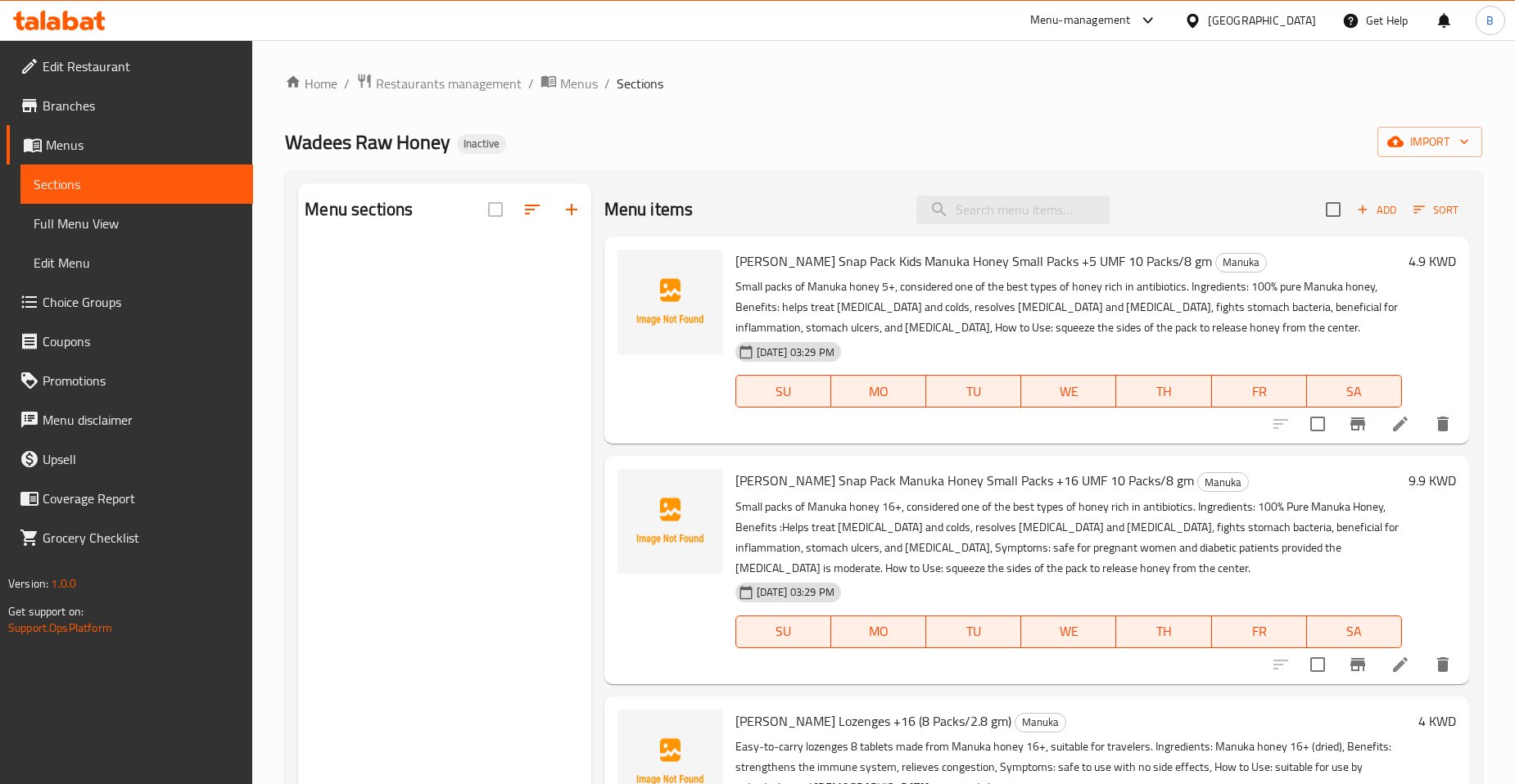
click at [770, 167] on div "Home / Restaurants management / Menus / Sections Wadees Raw Honey Inactive impo…" at bounding box center [884, 526] width 1197 height 908
click at [1229, 150] on span "import" at bounding box center [1429, 141] width 78 height 20
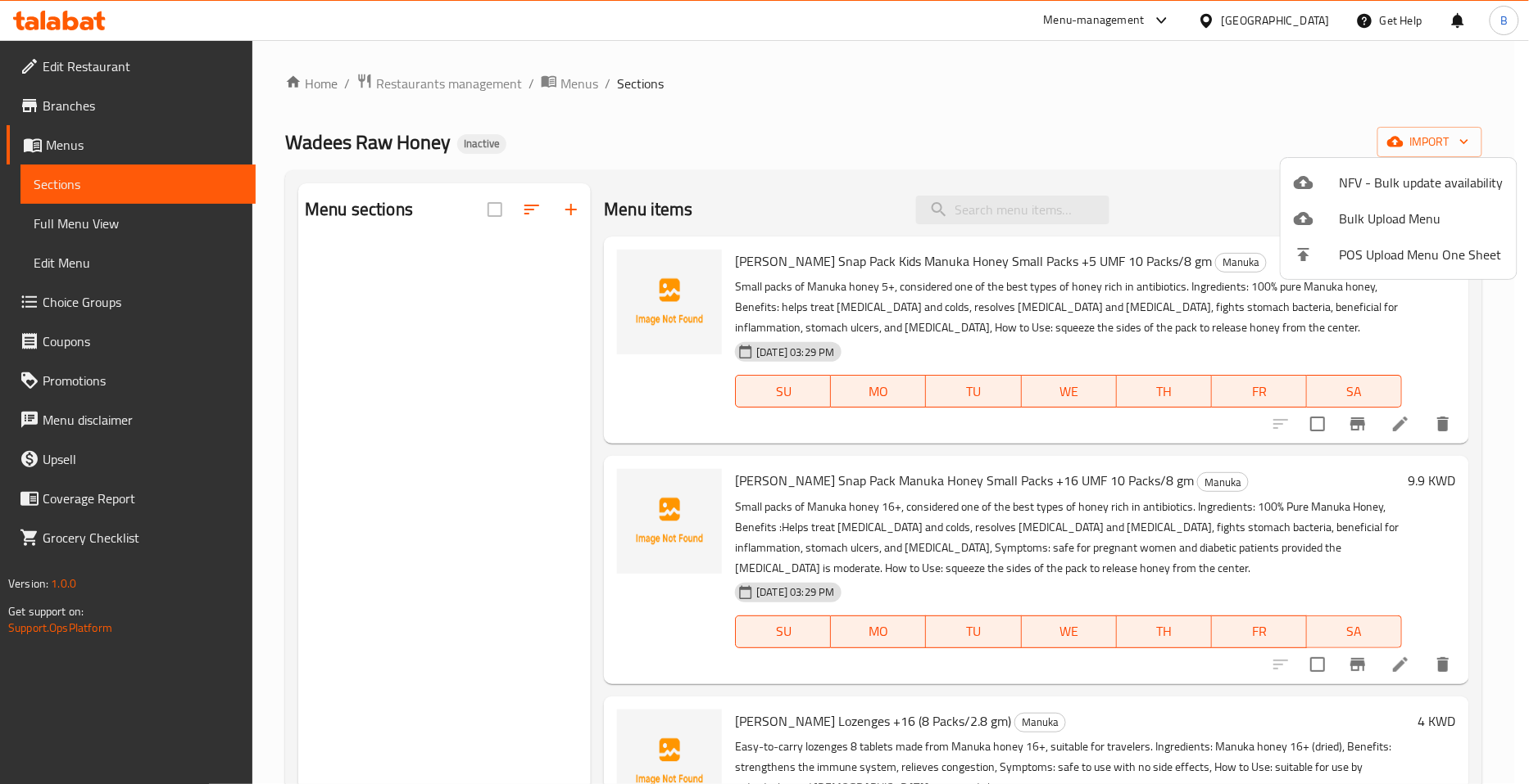
click at [564, 77] on div at bounding box center [764, 392] width 1529 height 784
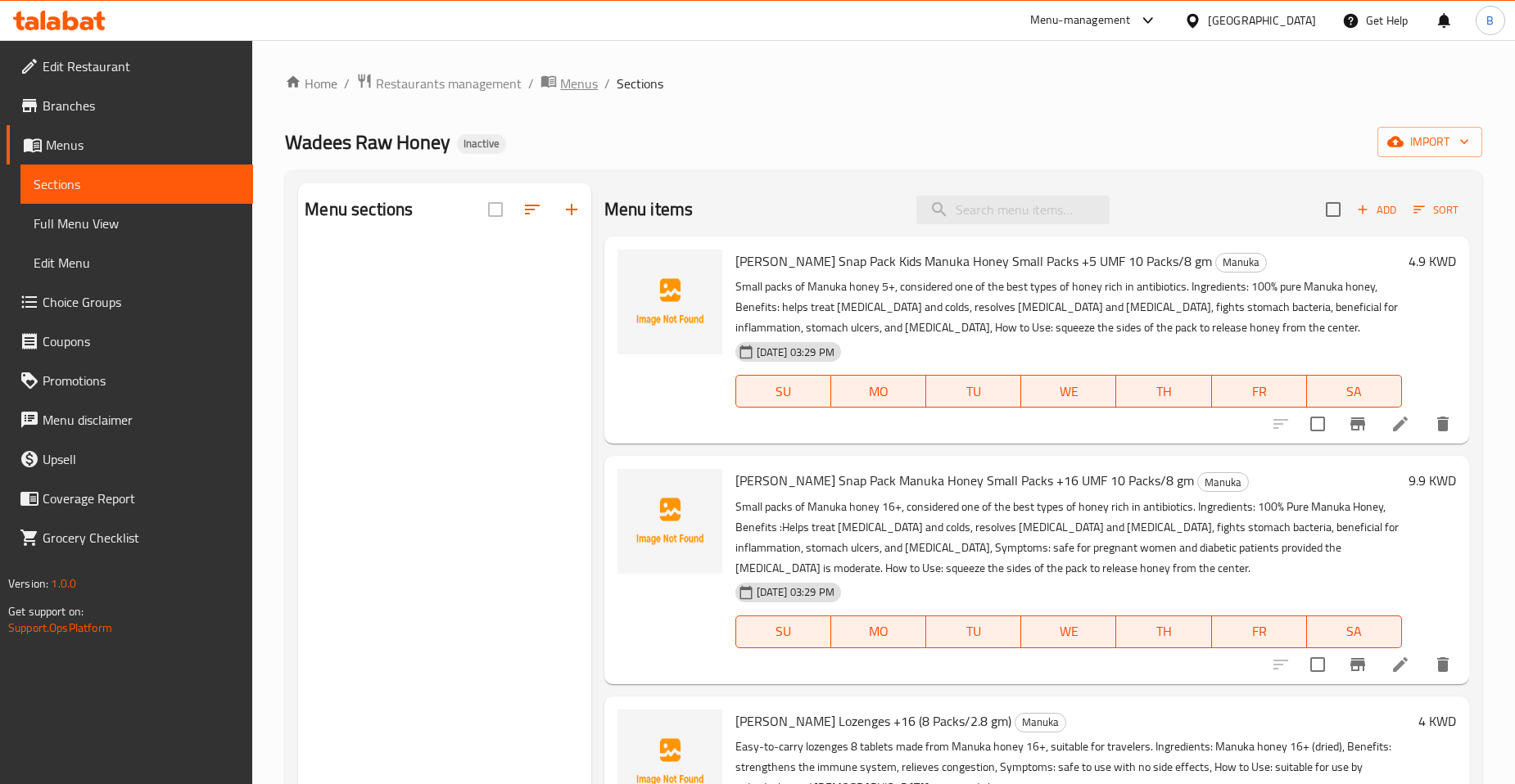
click at [570, 79] on span "Menus" at bounding box center [578, 83] width 38 height 19
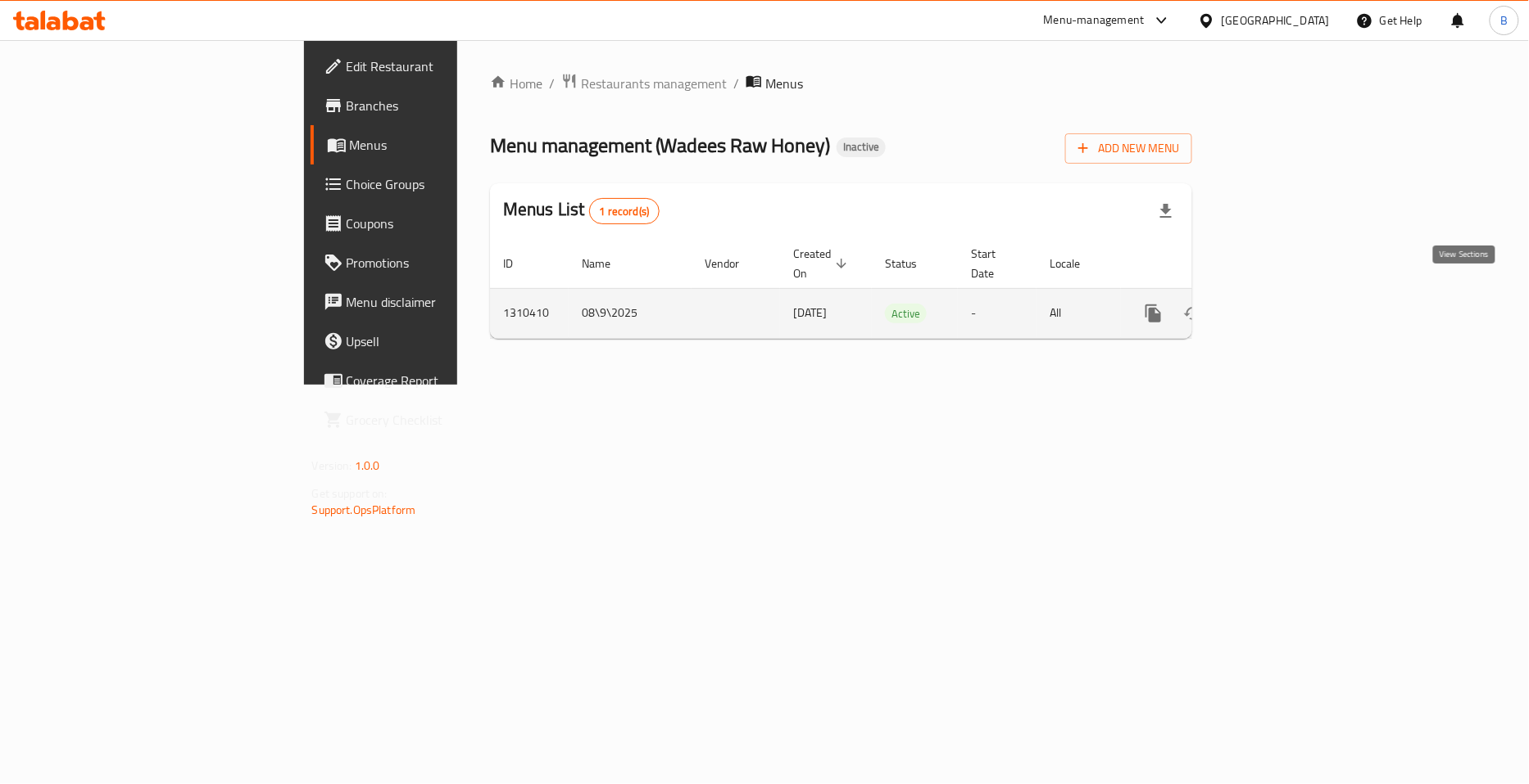
click at [1229, 304] on icon "enhanced table" at bounding box center [1271, 313] width 19 height 19
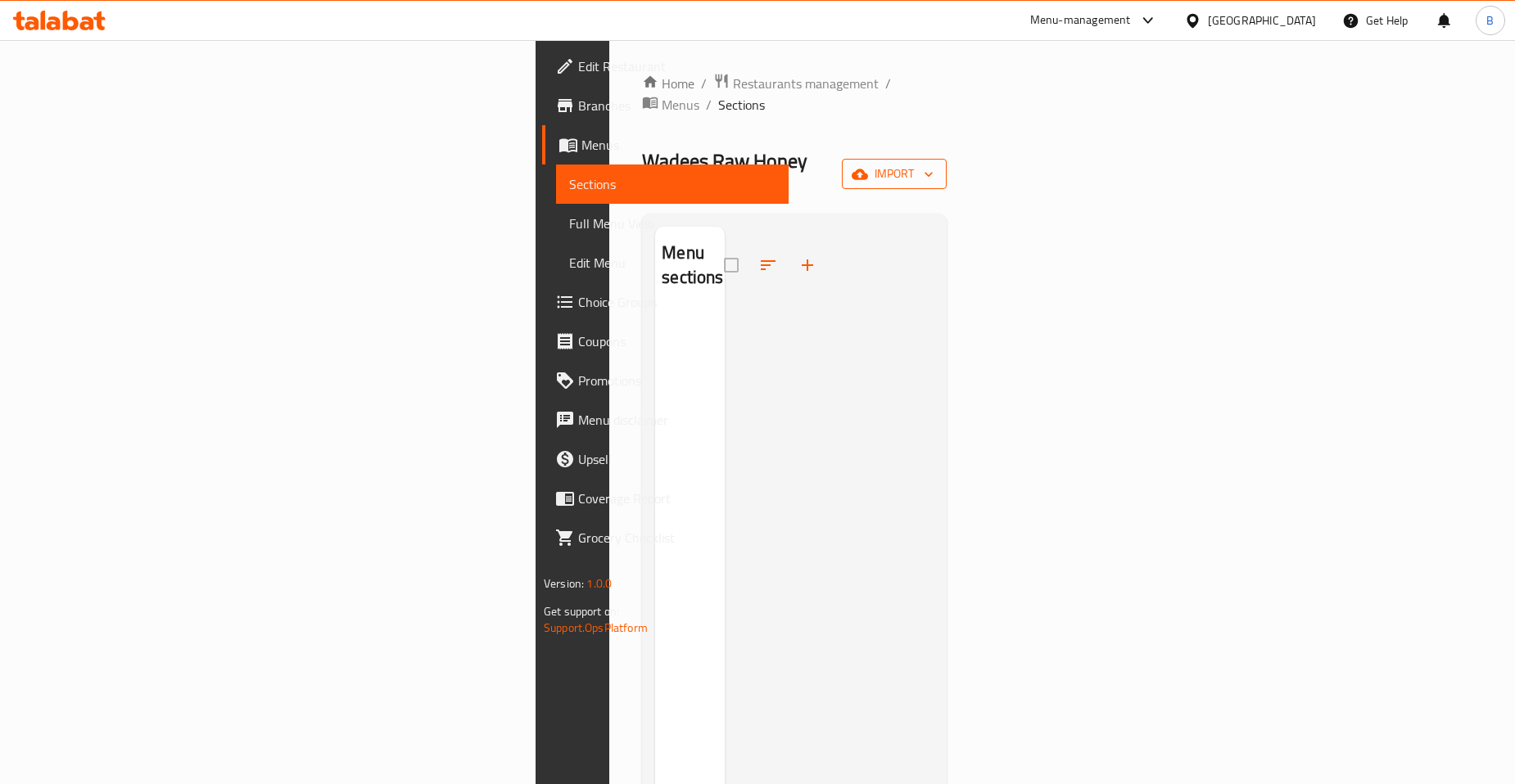
click at [934, 163] on span "import" at bounding box center [893, 173] width 78 height 20
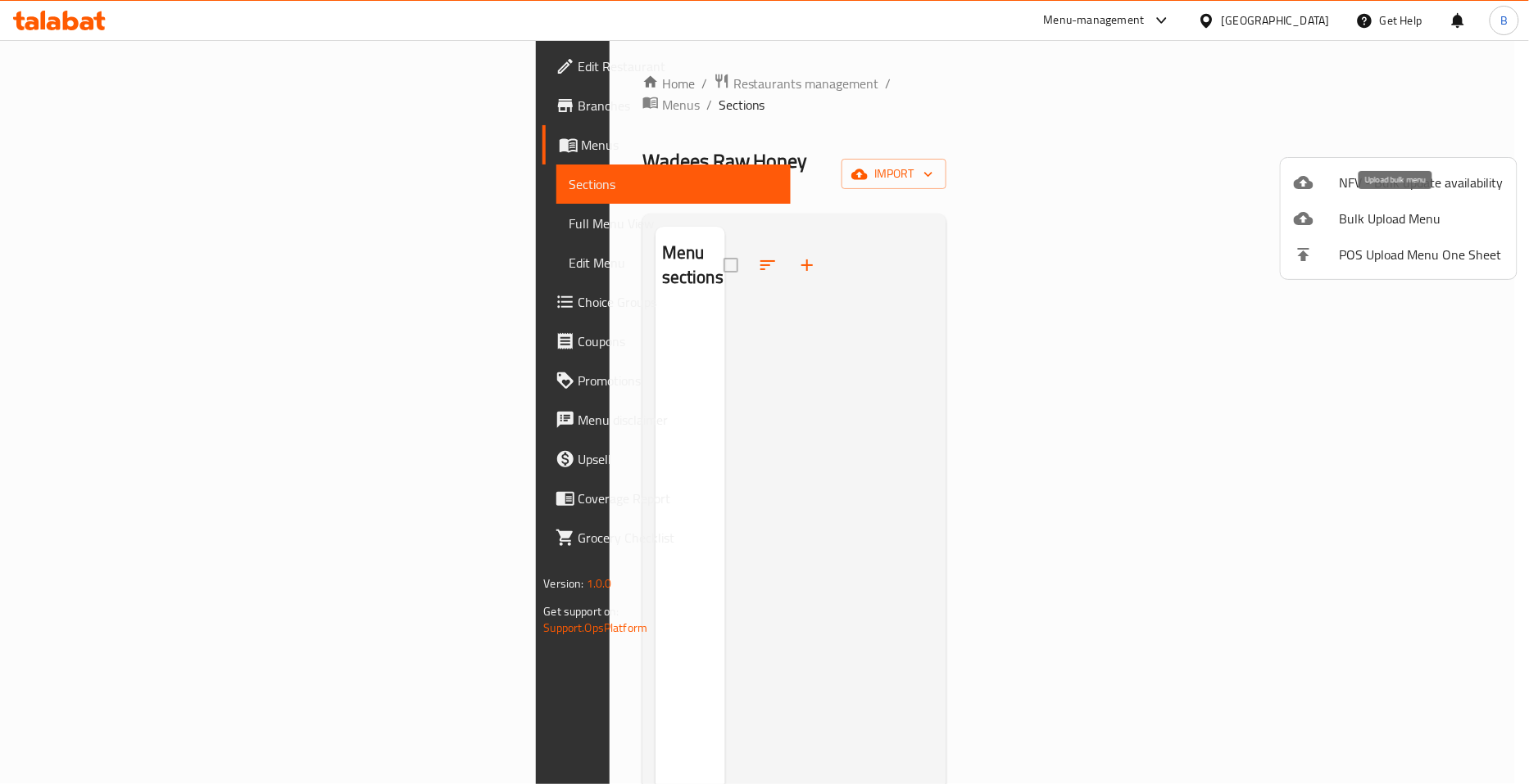
click at [1229, 212] on span "Bulk Upload Menu" at bounding box center [1421, 218] width 163 height 19
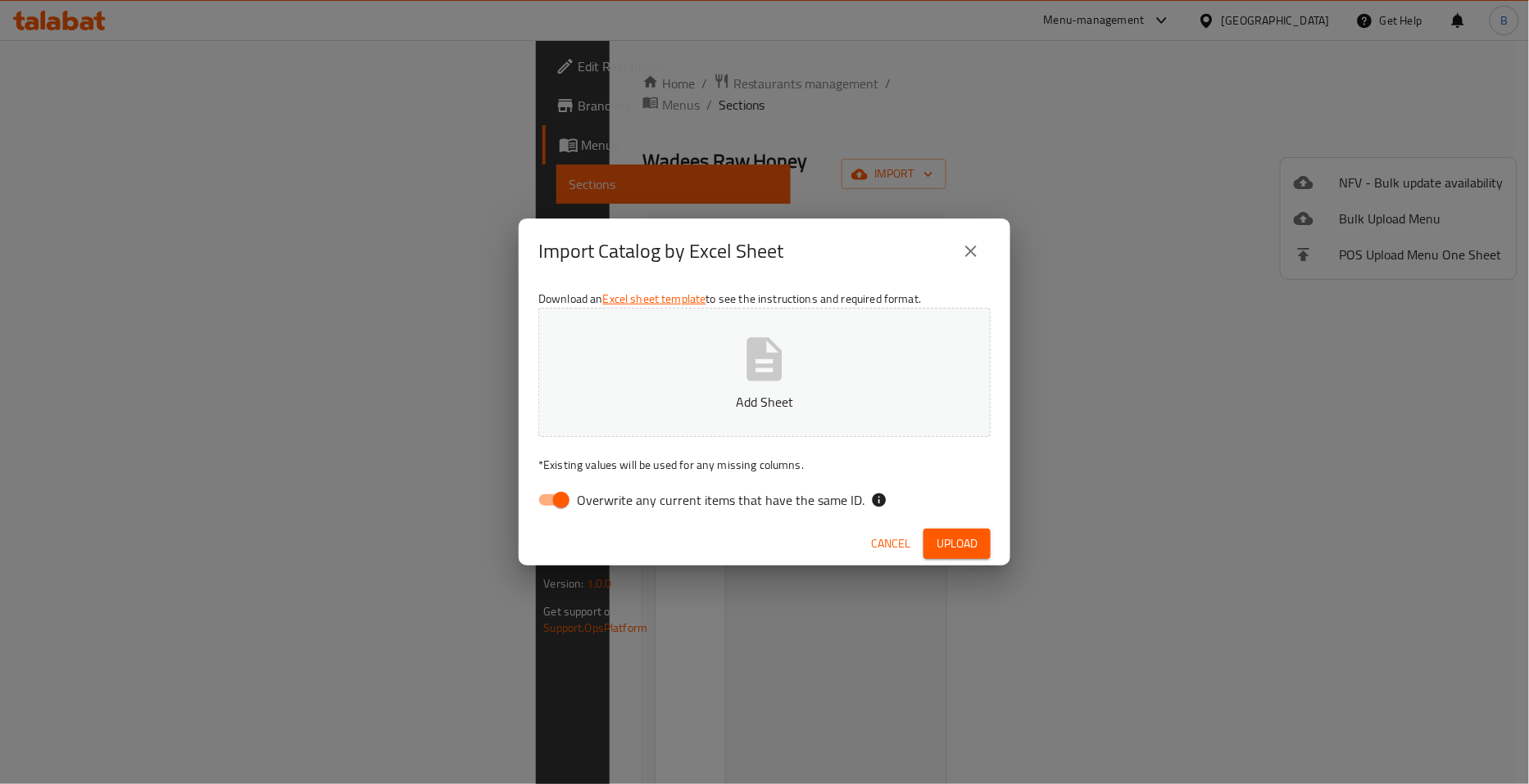
click at [573, 501] on input "Overwrite any current items that have the same ID." at bounding box center [561, 500] width 94 height 31
checkbox input "false"
click at [742, 383] on icon "button" at bounding box center [764, 360] width 52 height 52
click at [956, 527] on span "Upload" at bounding box center [956, 543] width 41 height 20
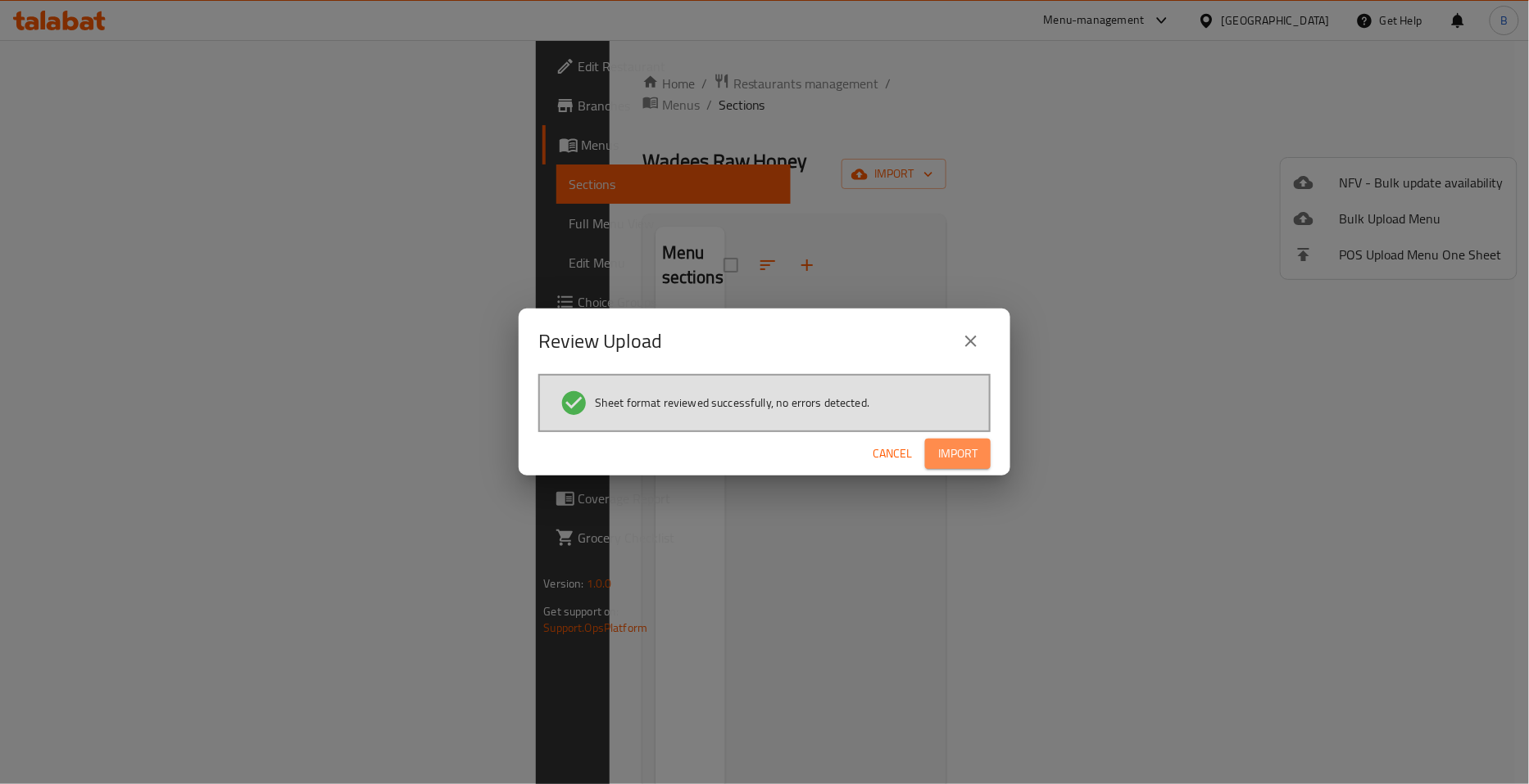
click at [949, 452] on span "Import" at bounding box center [957, 453] width 40 height 20
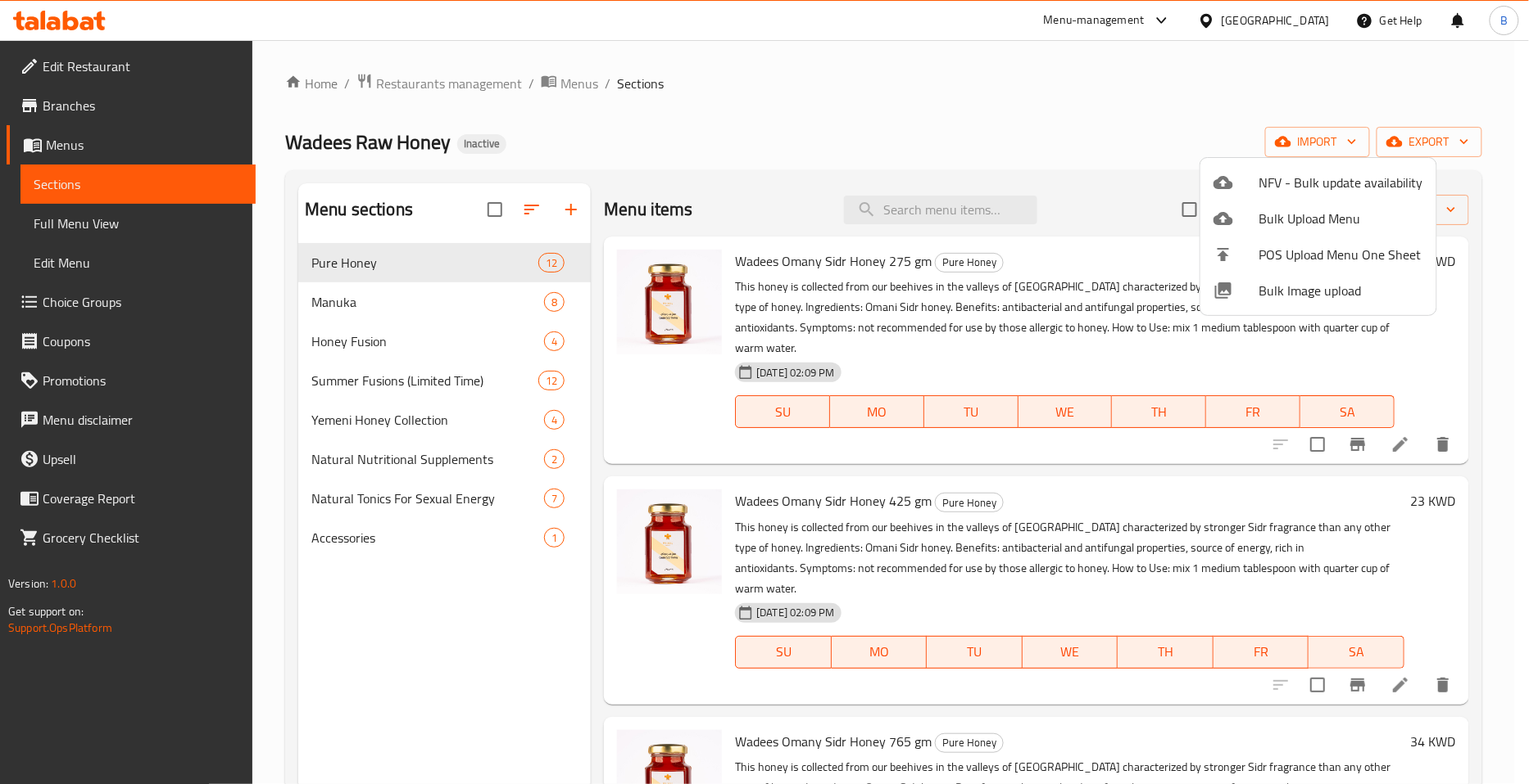
click at [99, 221] on div at bounding box center [764, 392] width 1529 height 784
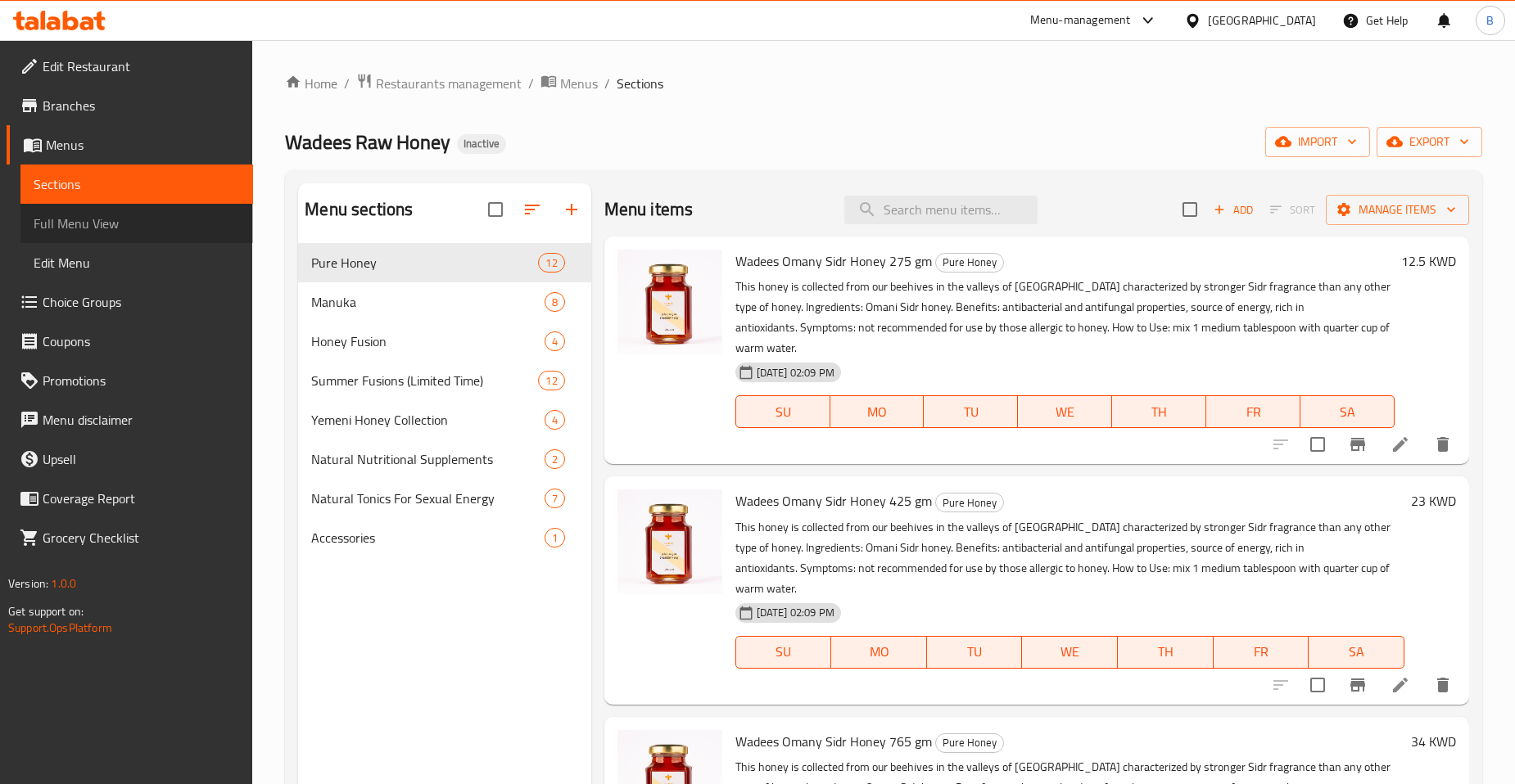
click at [100, 221] on span "Full Menu View" at bounding box center [136, 223] width 206 height 19
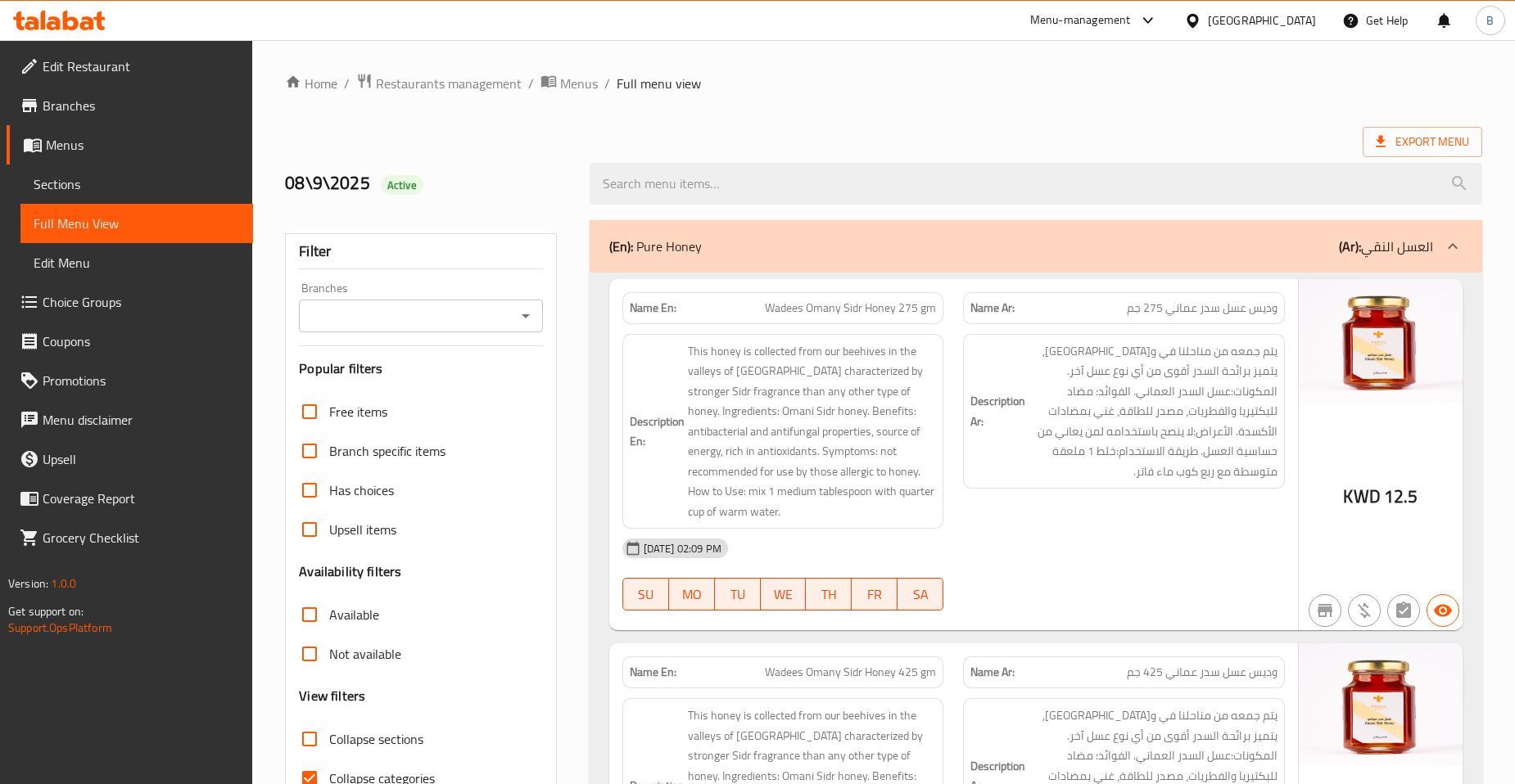
click at [485, 314] on input "Branches" at bounding box center [406, 316] width 206 height 23
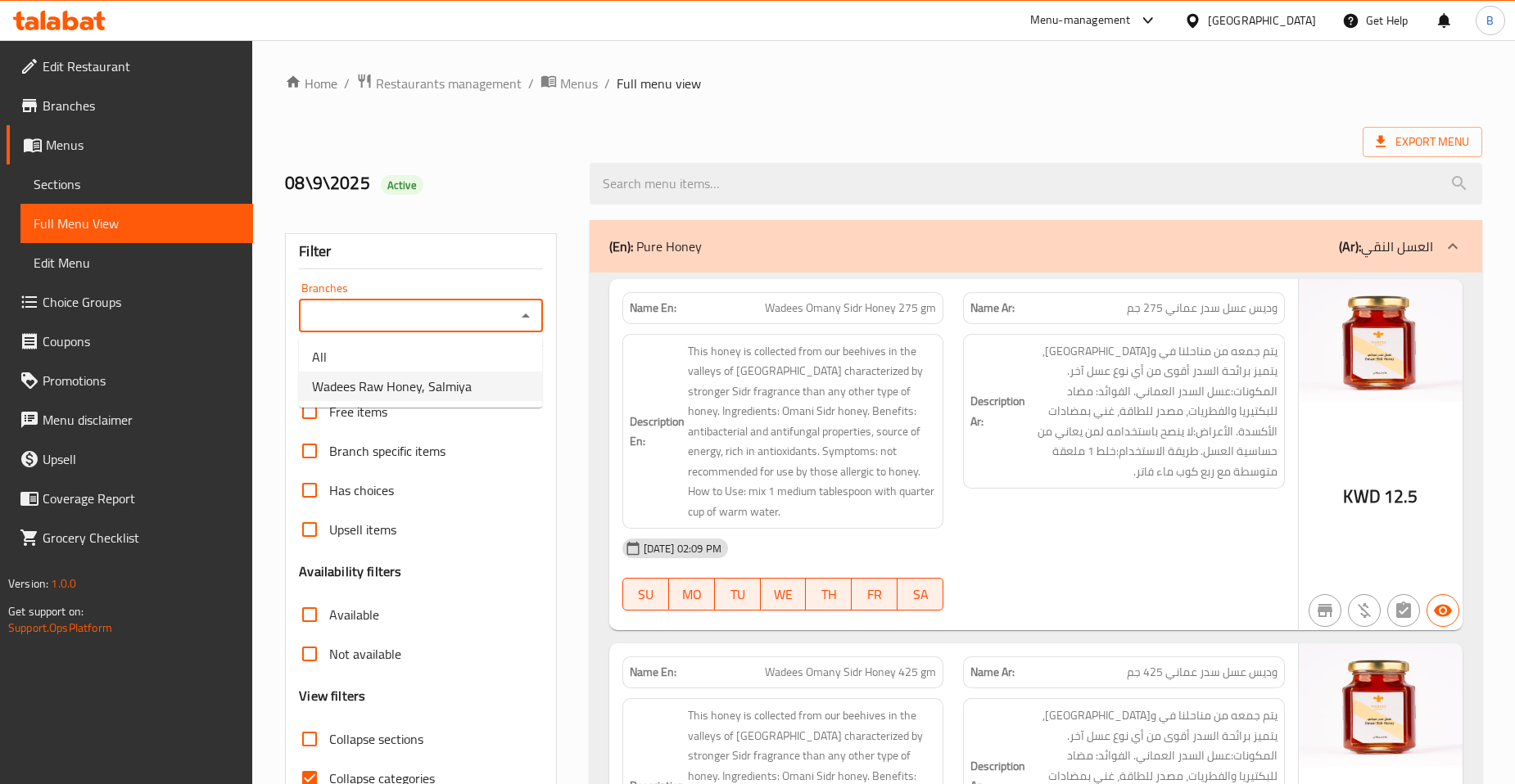
click at [446, 386] on span "Wadees Raw Honey, Salmiya" at bounding box center [392, 387] width 160 height 19
type input "Wadees Raw Honey, Salmiya"
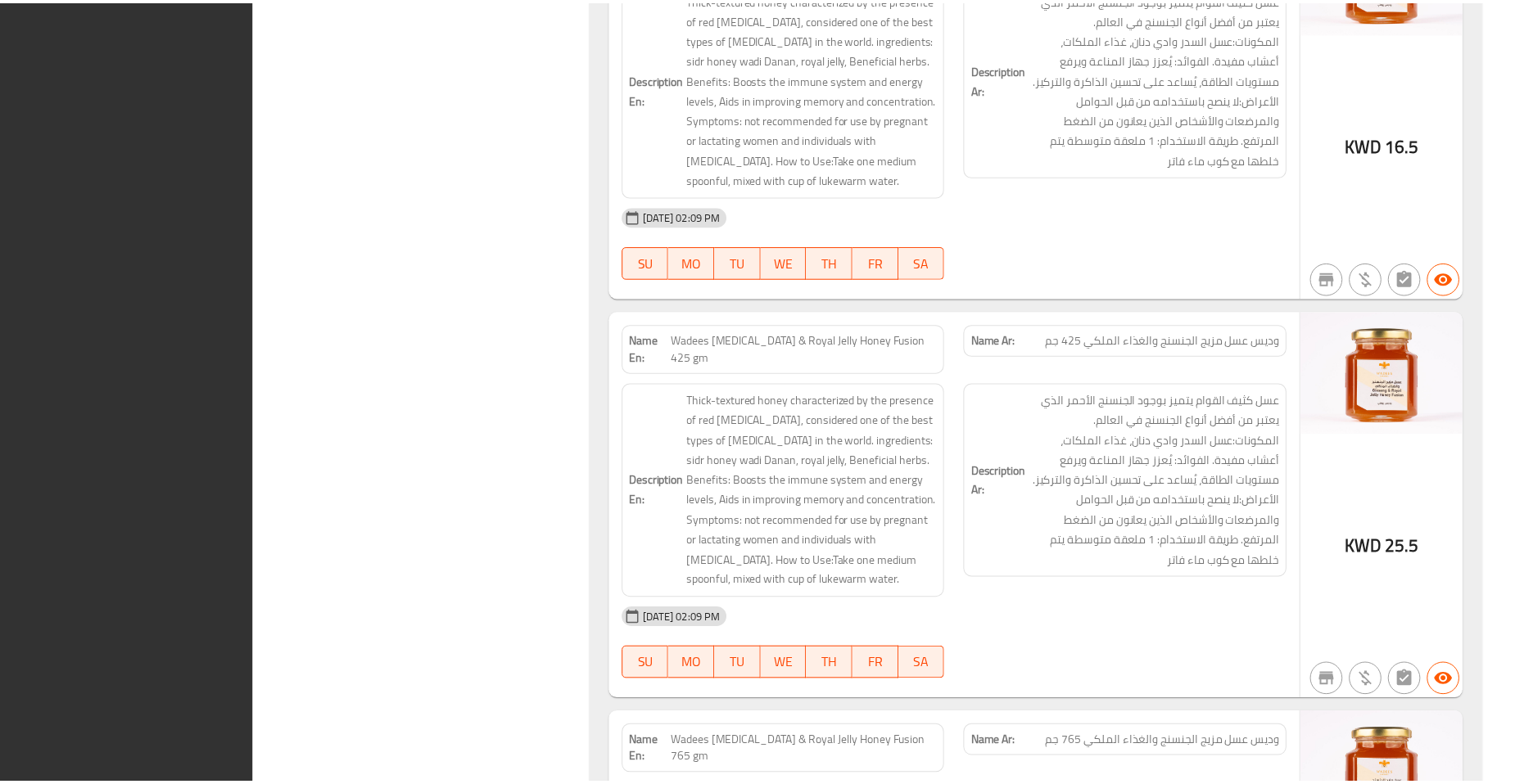
scroll to position [19634, 0]
